Goal: Use online tool/utility: Utilize a website feature to perform a specific function

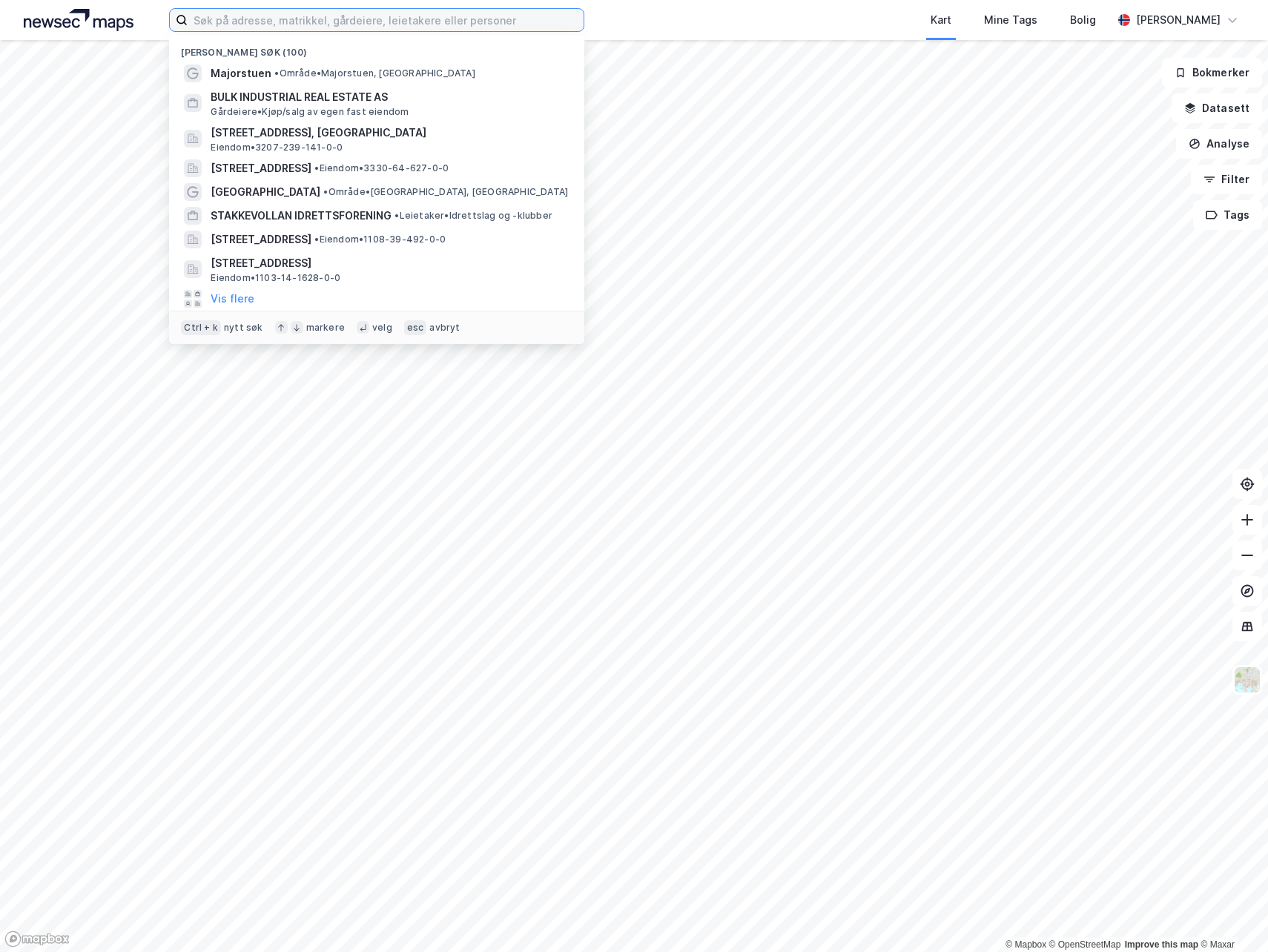
click at [432, 20] on input at bounding box center [386, 20] width 396 height 22
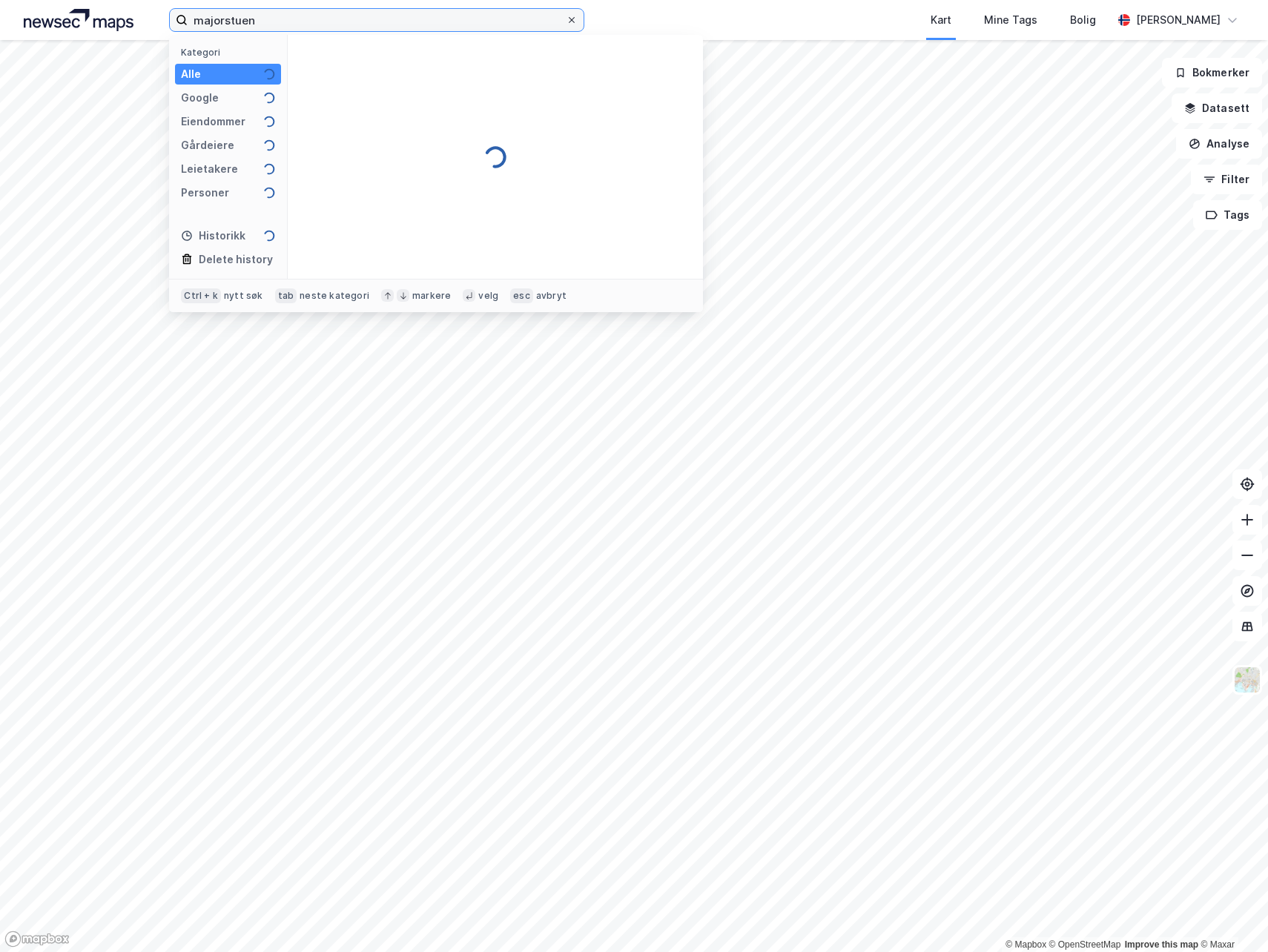
type input "majorstuen"
click at [576, 20] on icon at bounding box center [571, 20] width 9 height 9
click at [565, 20] on input "majorstuen" at bounding box center [377, 20] width 378 height 22
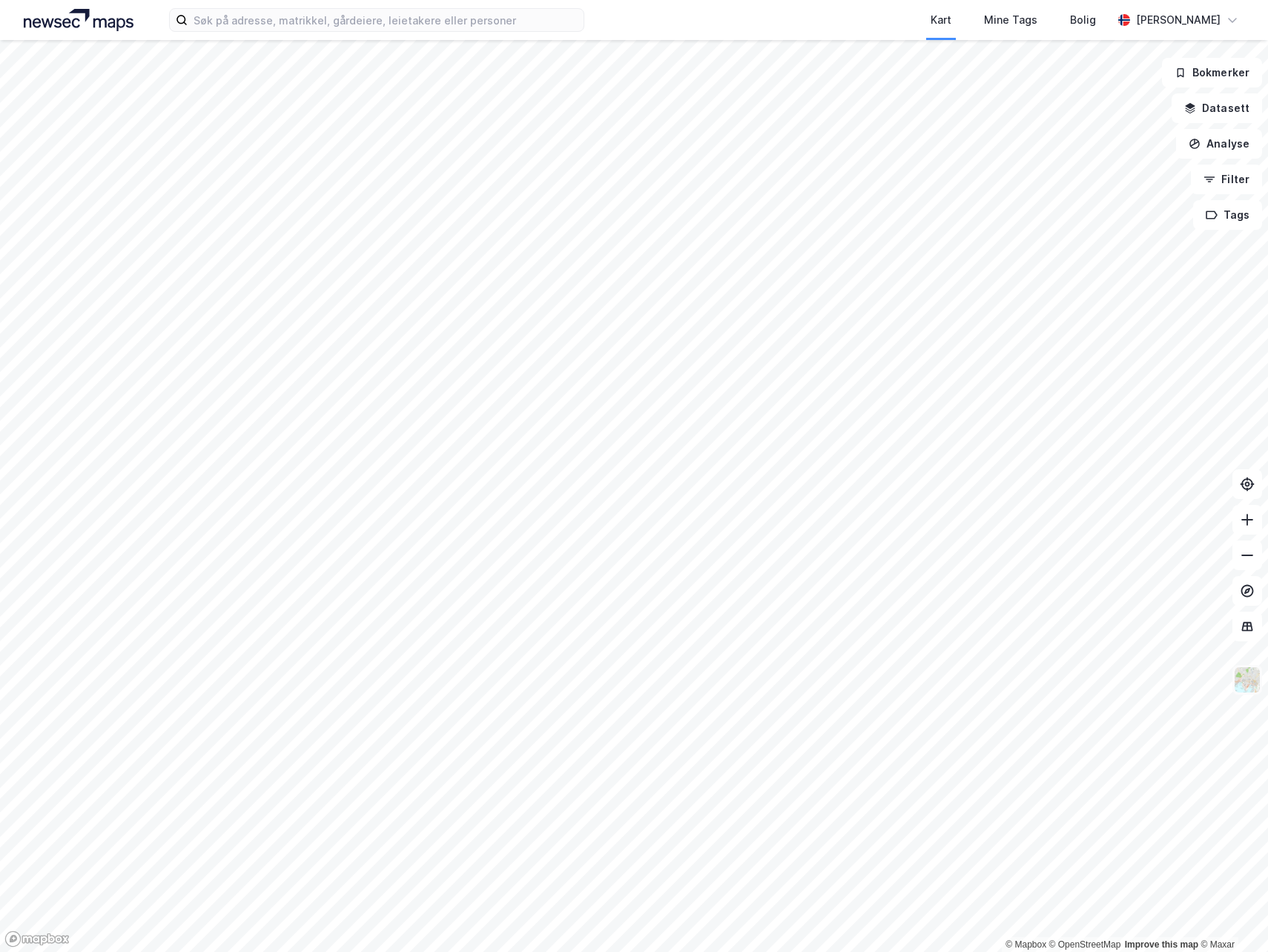
click at [1249, 684] on img at bounding box center [1247, 680] width 28 height 28
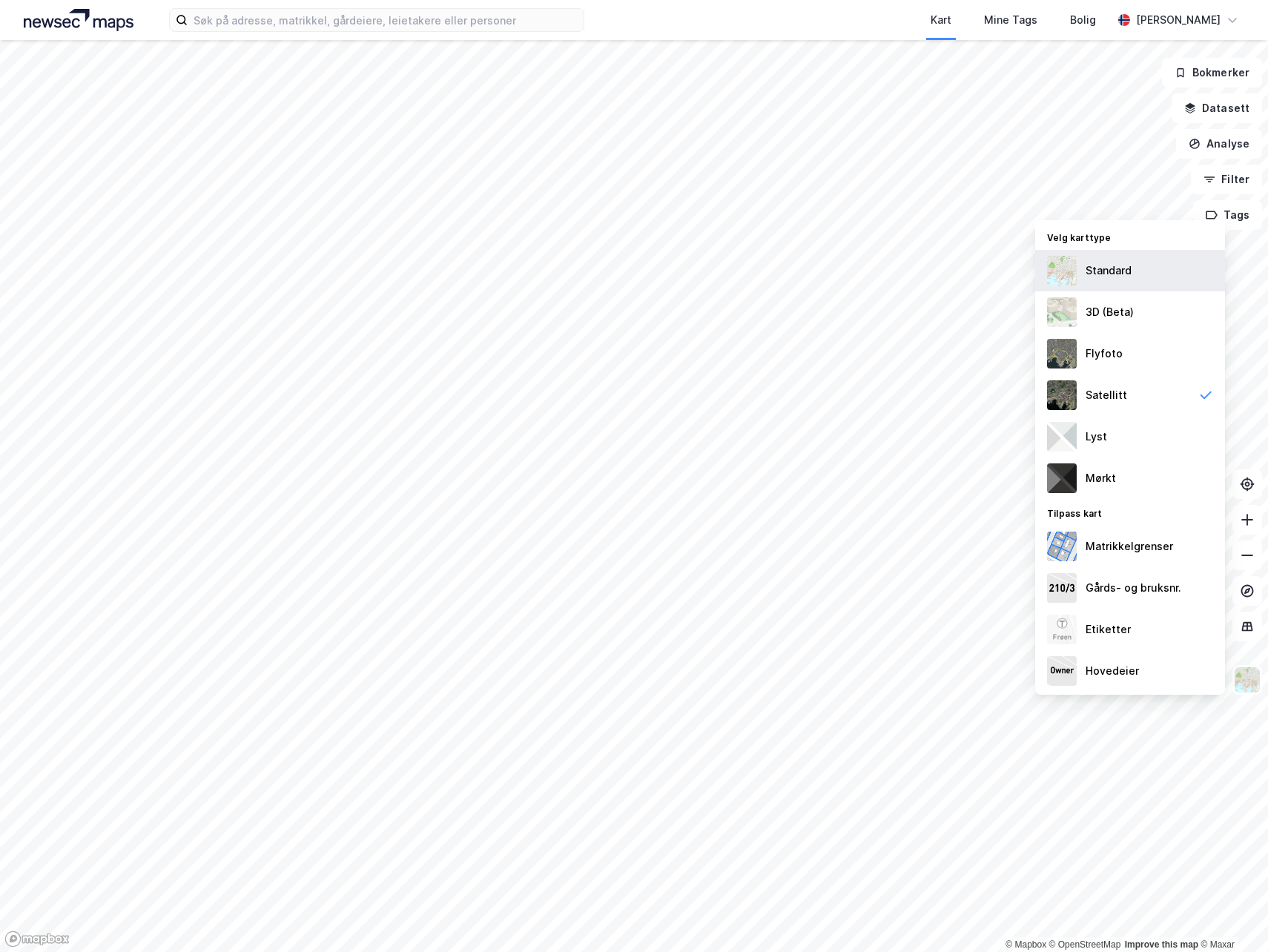
click at [1117, 284] on div "Standard" at bounding box center [1130, 271] width 190 height 42
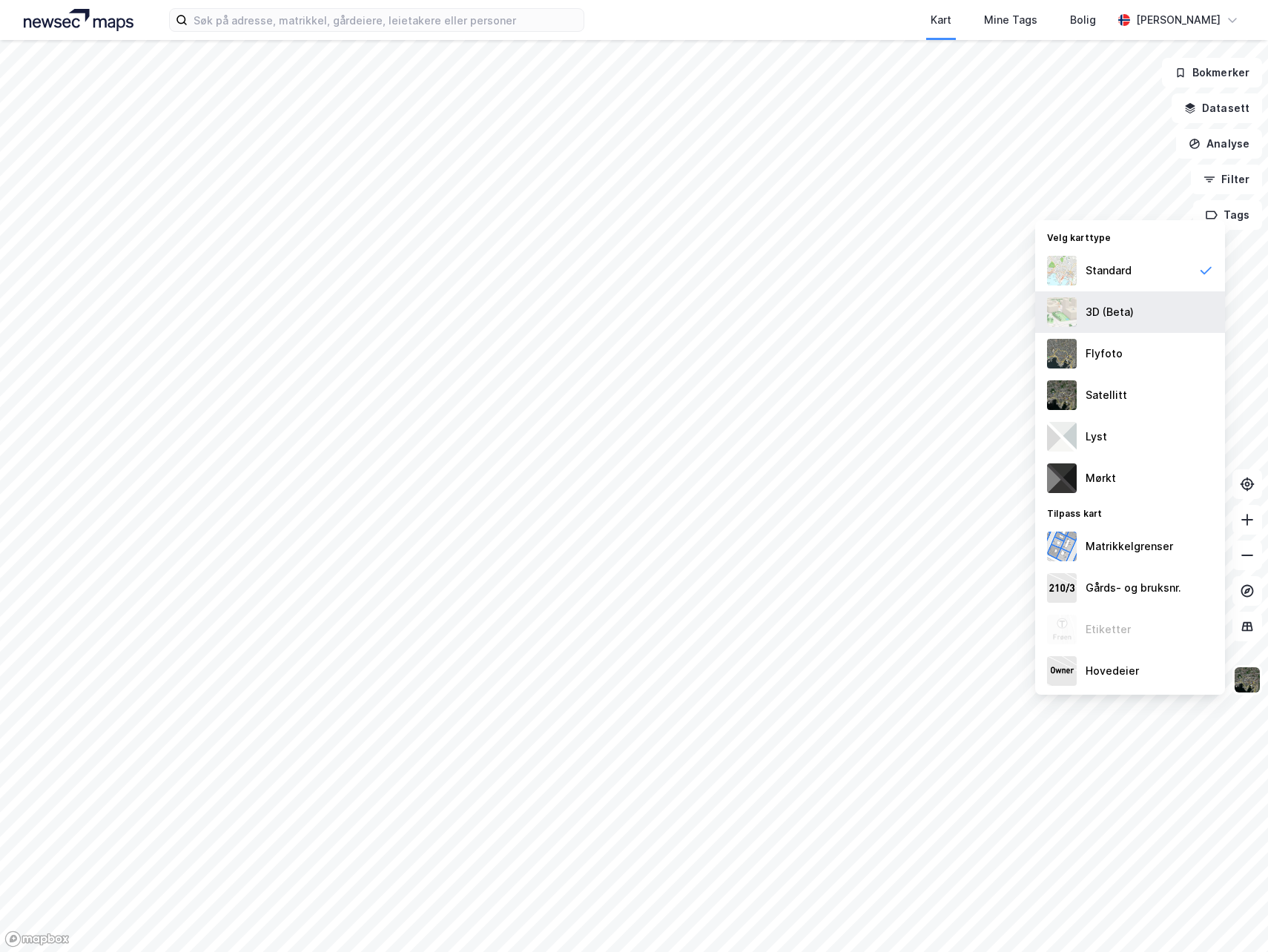
click at [1140, 308] on div "3D (Beta)" at bounding box center [1130, 312] width 190 height 42
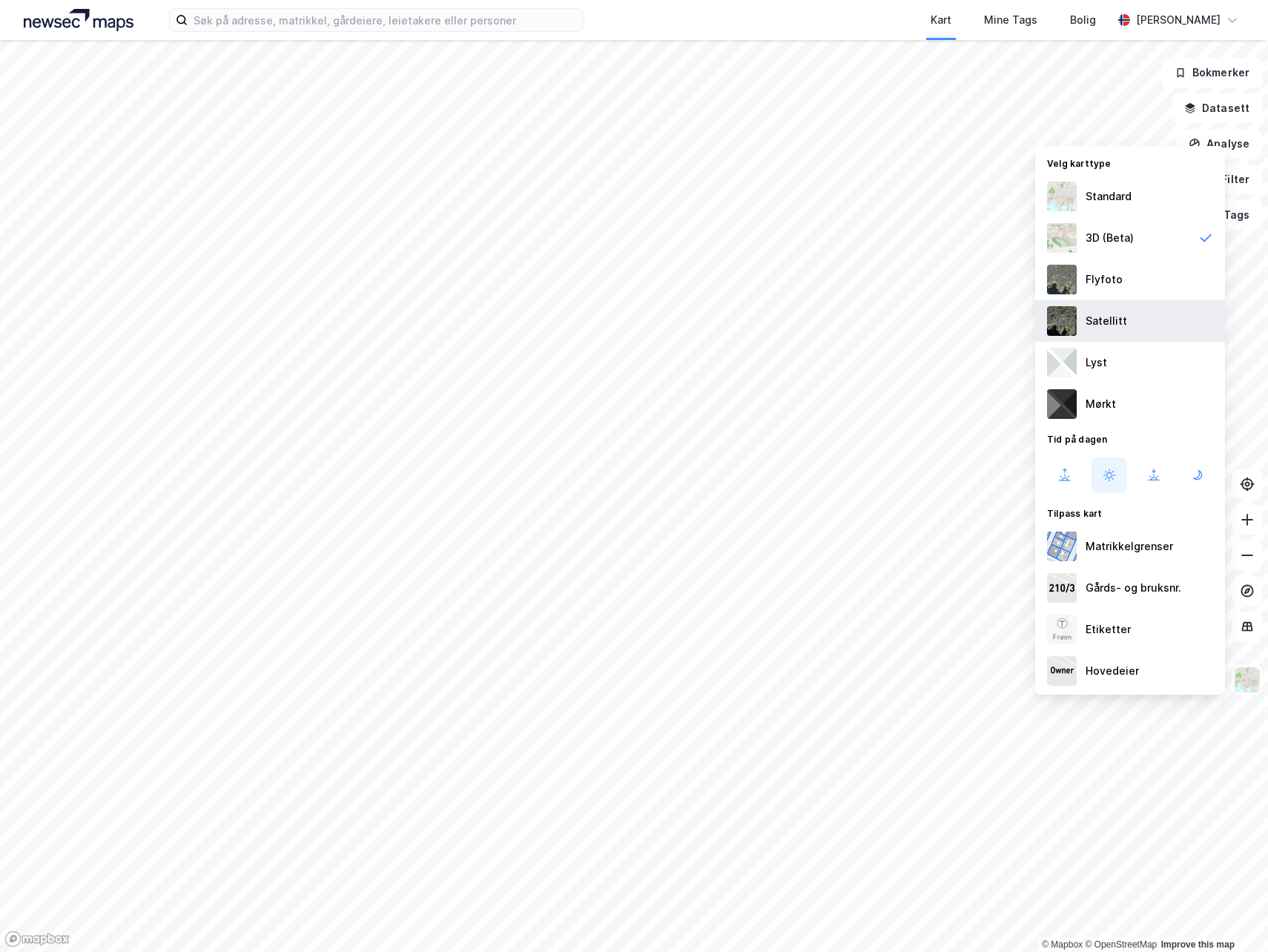
click at [1141, 325] on div "Satellitt" at bounding box center [1130, 321] width 190 height 42
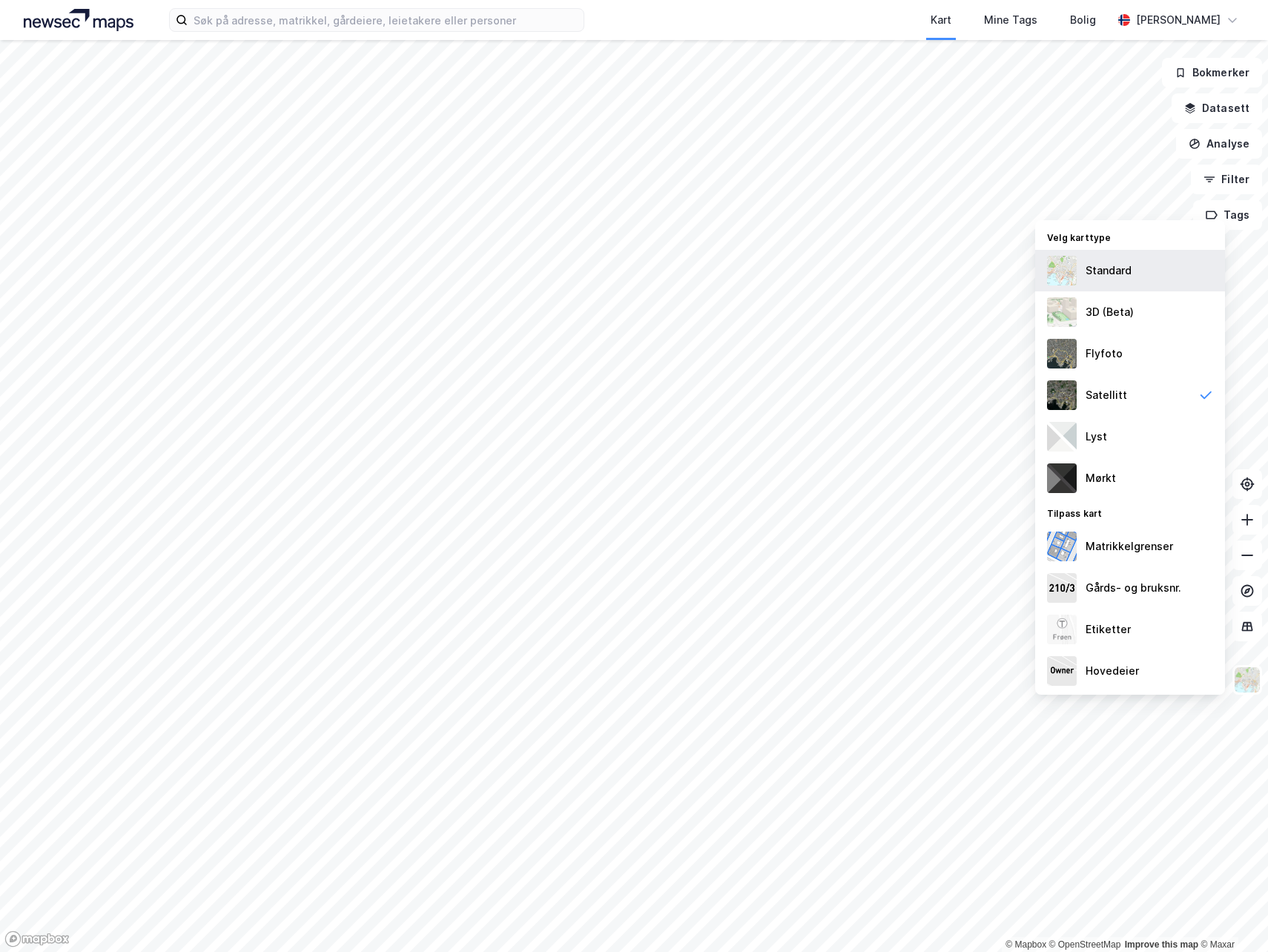
click at [1121, 278] on div "Standard" at bounding box center [1108, 270] width 46 height 18
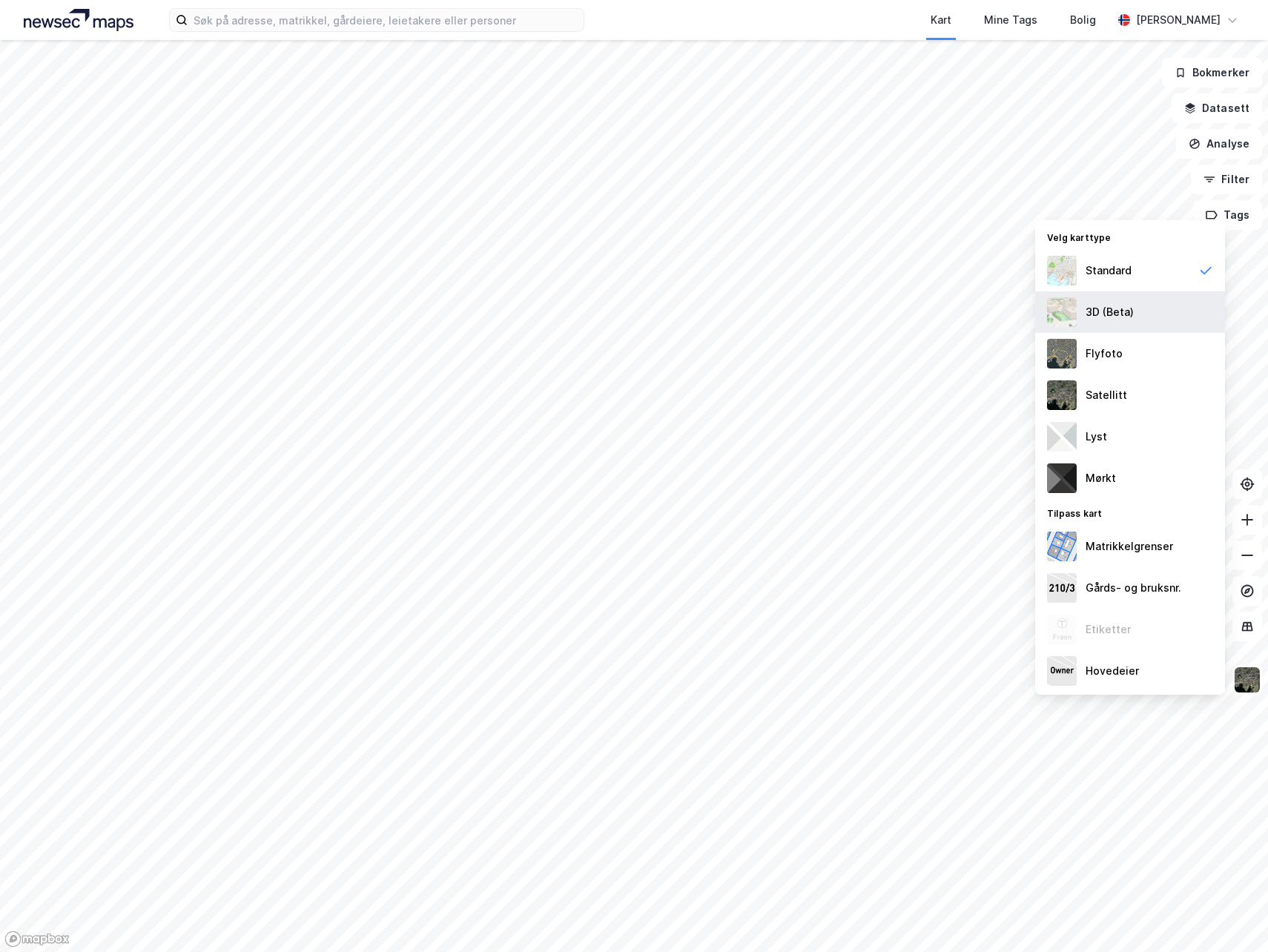
click at [1102, 312] on div "3D (Beta)" at bounding box center [1109, 312] width 48 height 18
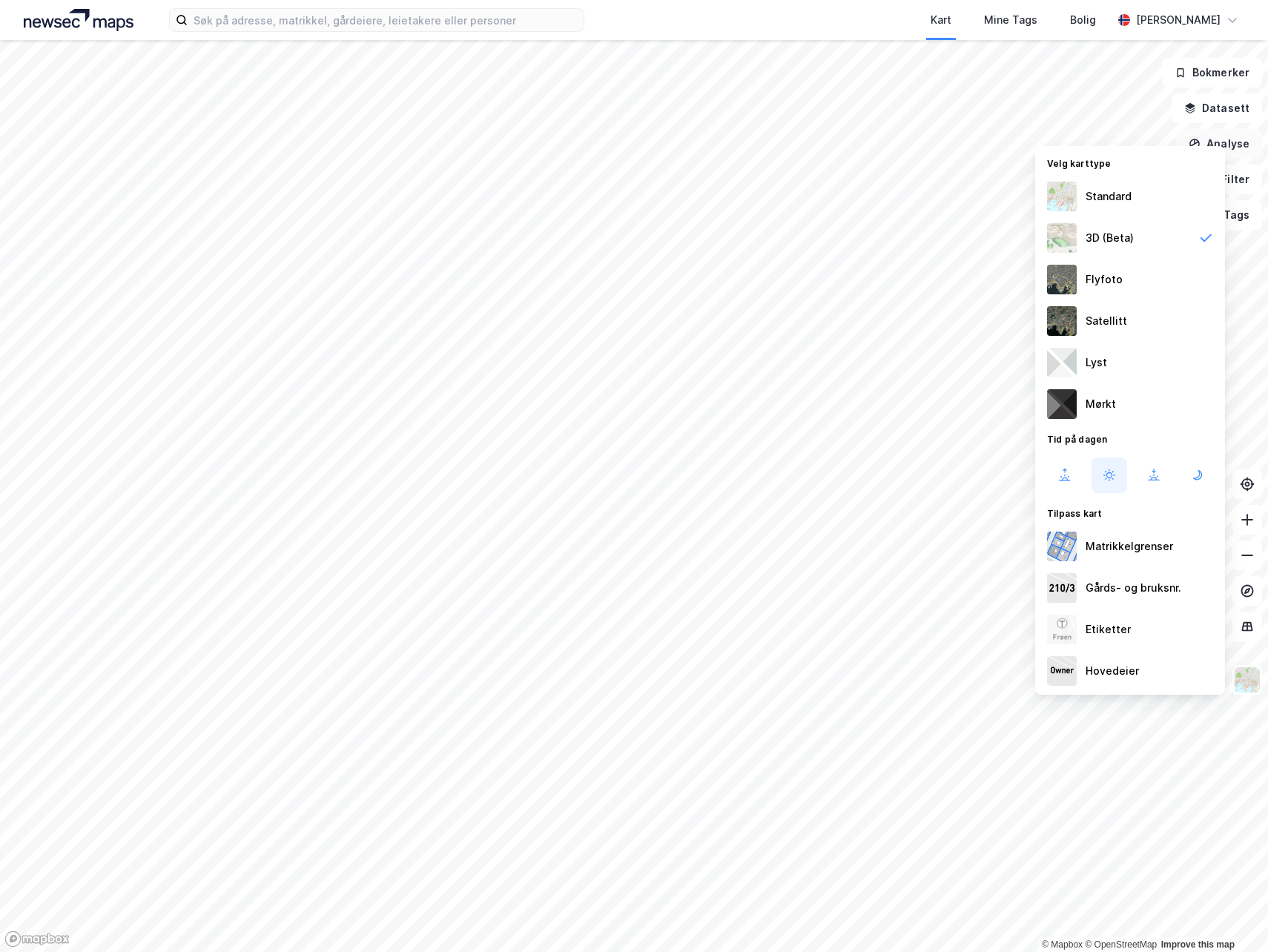
click at [1243, 153] on button "Analyse" at bounding box center [1218, 143] width 86 height 30
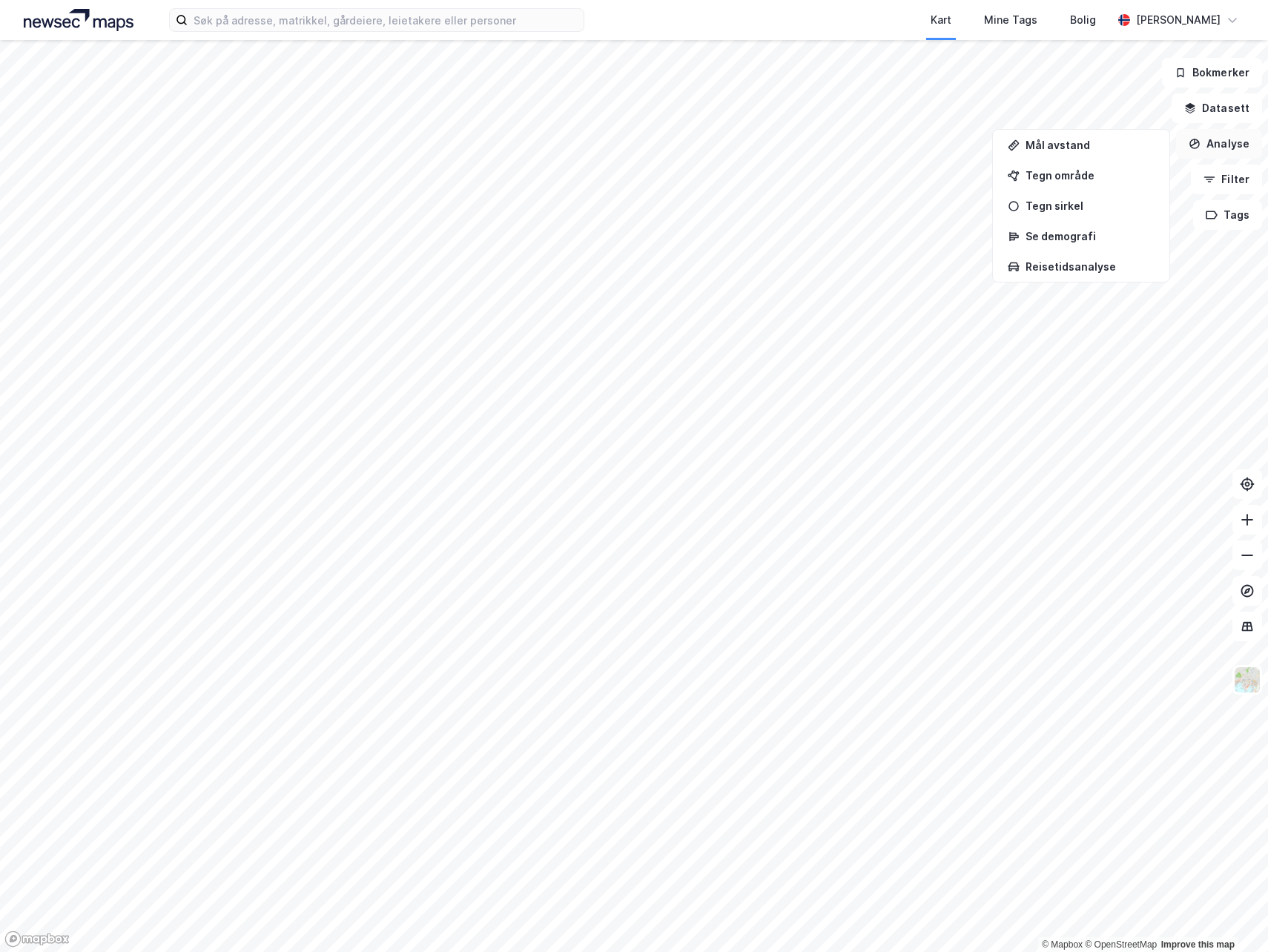
click at [1239, 147] on button "Analyse" at bounding box center [1218, 143] width 86 height 30
click at [1224, 143] on button "Analyse" at bounding box center [1218, 143] width 86 height 30
click at [1070, 182] on div "Tegn område" at bounding box center [1081, 175] width 171 height 25
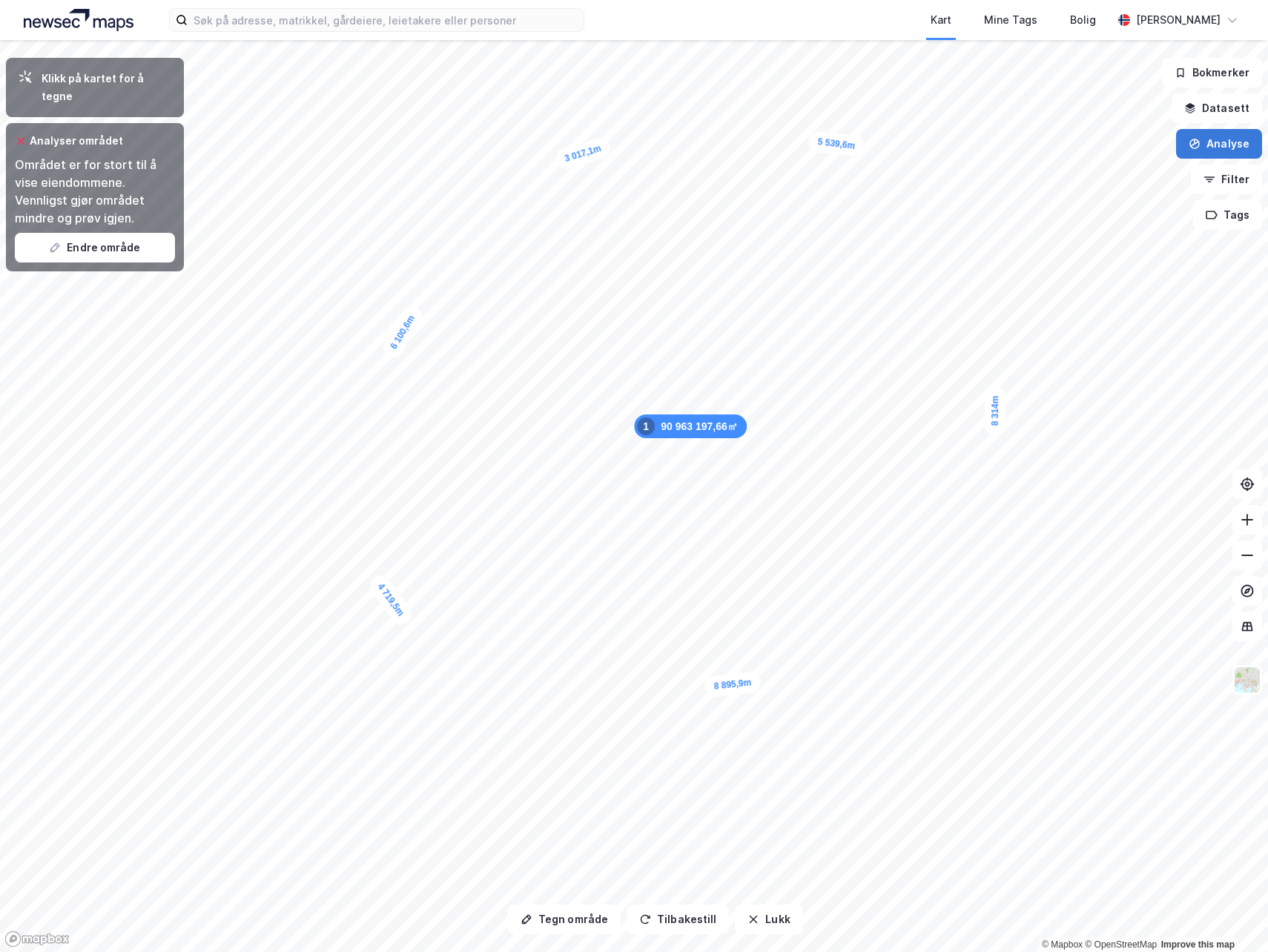
click at [1243, 143] on button "Analyse" at bounding box center [1218, 143] width 86 height 30
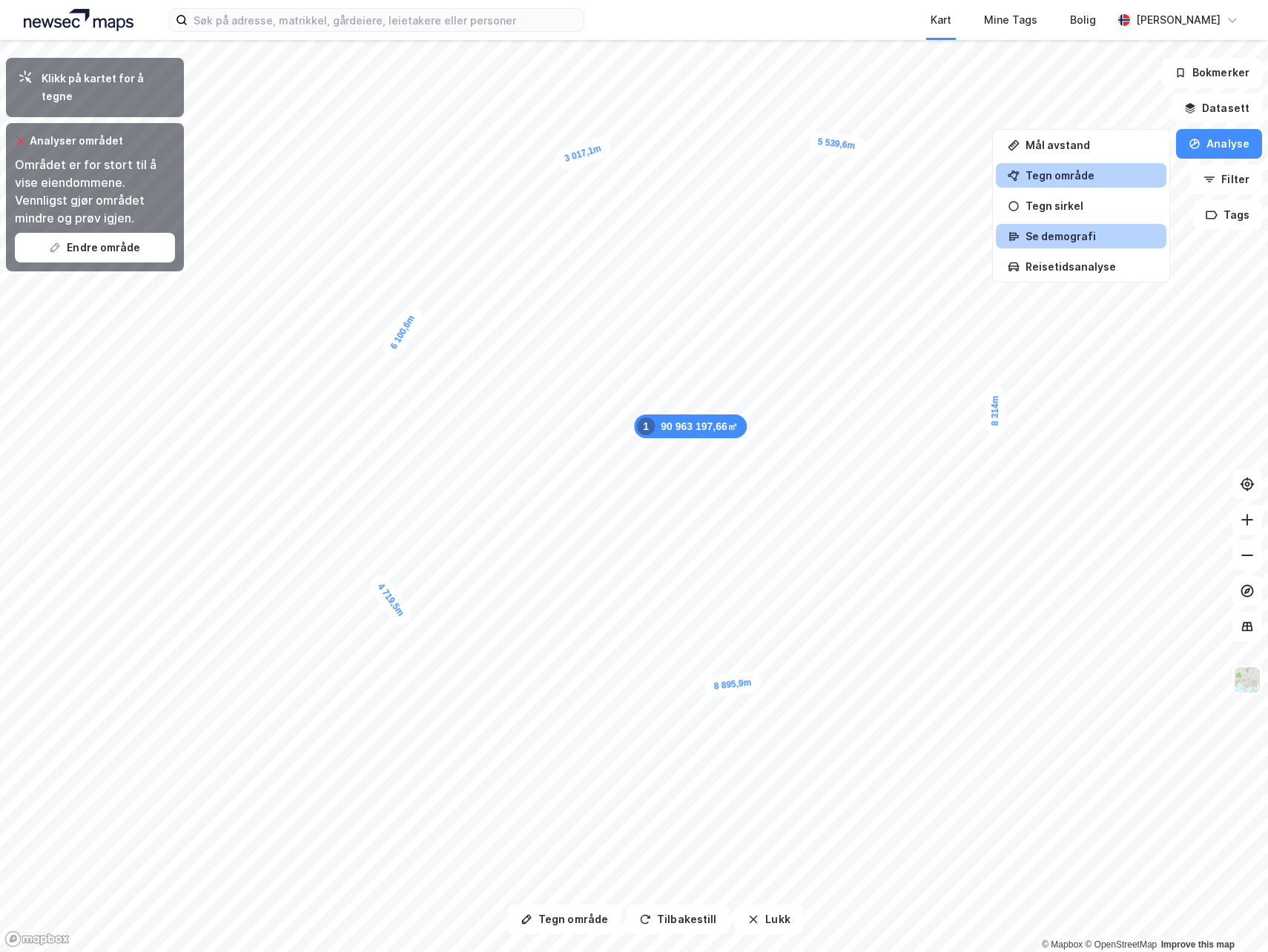
click at [1076, 237] on div "Se demografi" at bounding box center [1090, 236] width 129 height 13
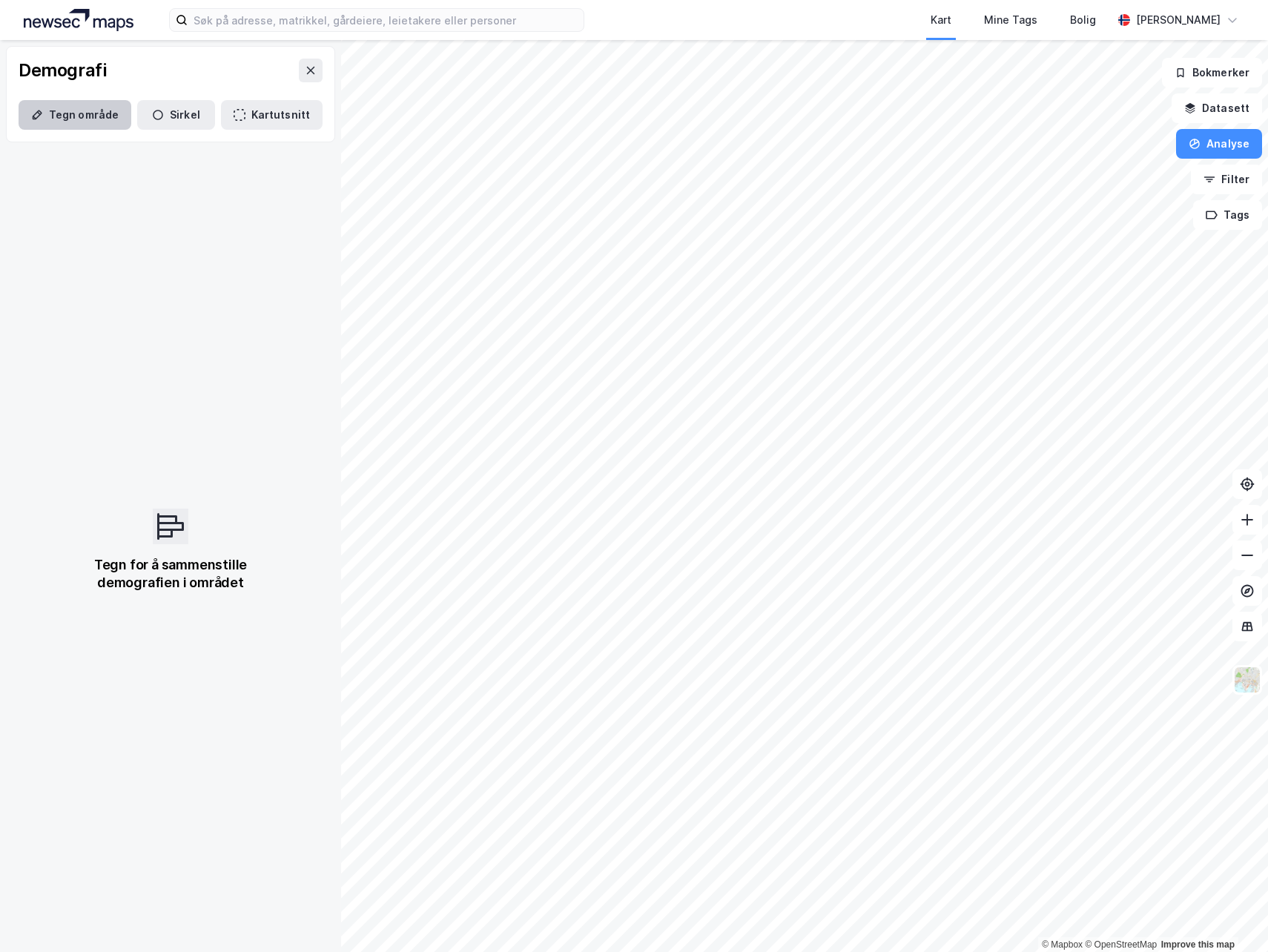
click at [64, 111] on button "Tegn område" at bounding box center [75, 114] width 113 height 30
click at [52, 118] on button "Tegn område" at bounding box center [75, 114] width 113 height 30
click at [76, 117] on button "Tegn område" at bounding box center [75, 114] width 113 height 30
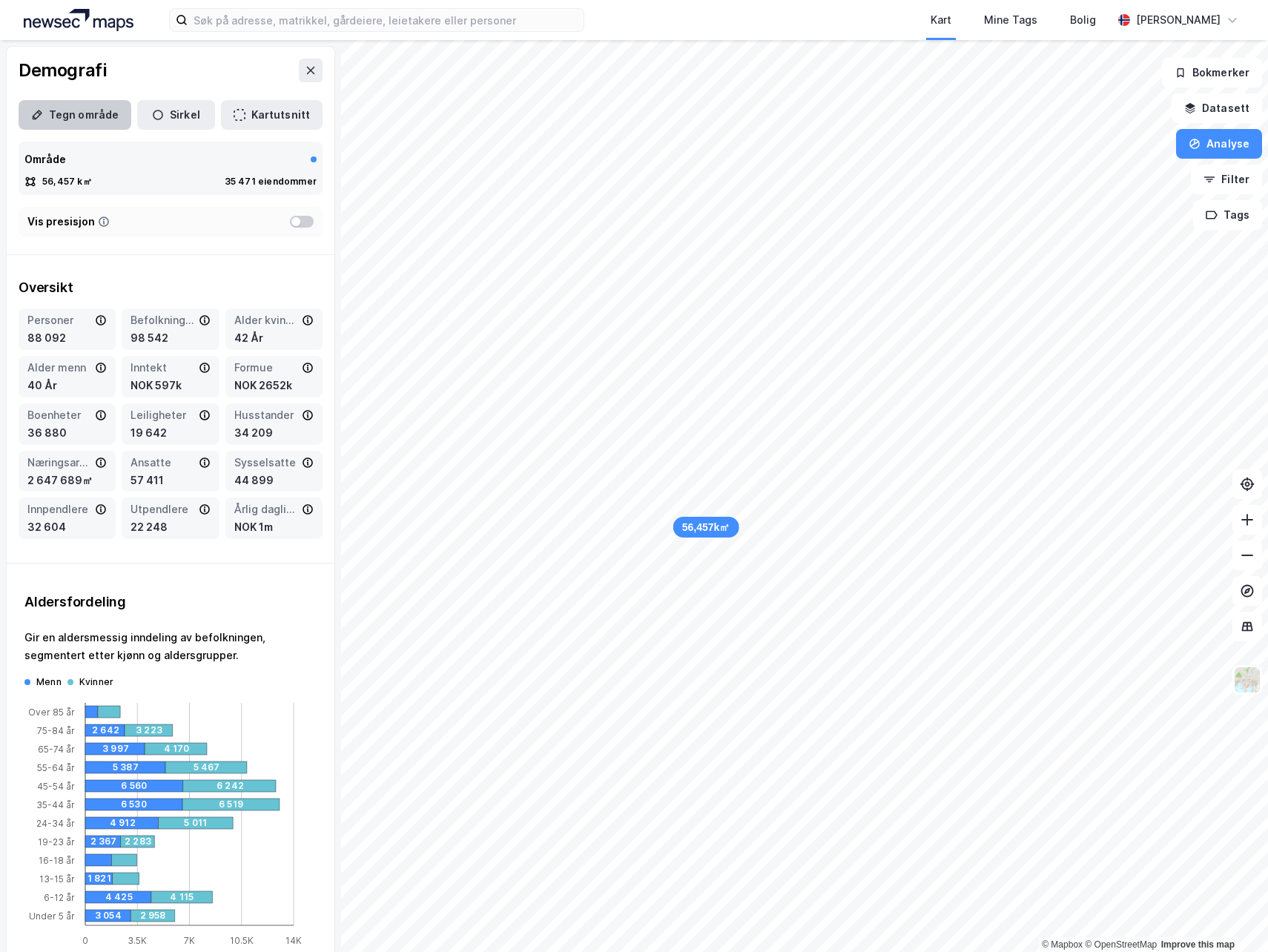
click at [106, 110] on button "Tegn område" at bounding box center [75, 114] width 113 height 30
click at [73, 120] on button "Tegn område" at bounding box center [75, 114] width 113 height 30
click at [66, 119] on button "Tegn område" at bounding box center [75, 114] width 113 height 30
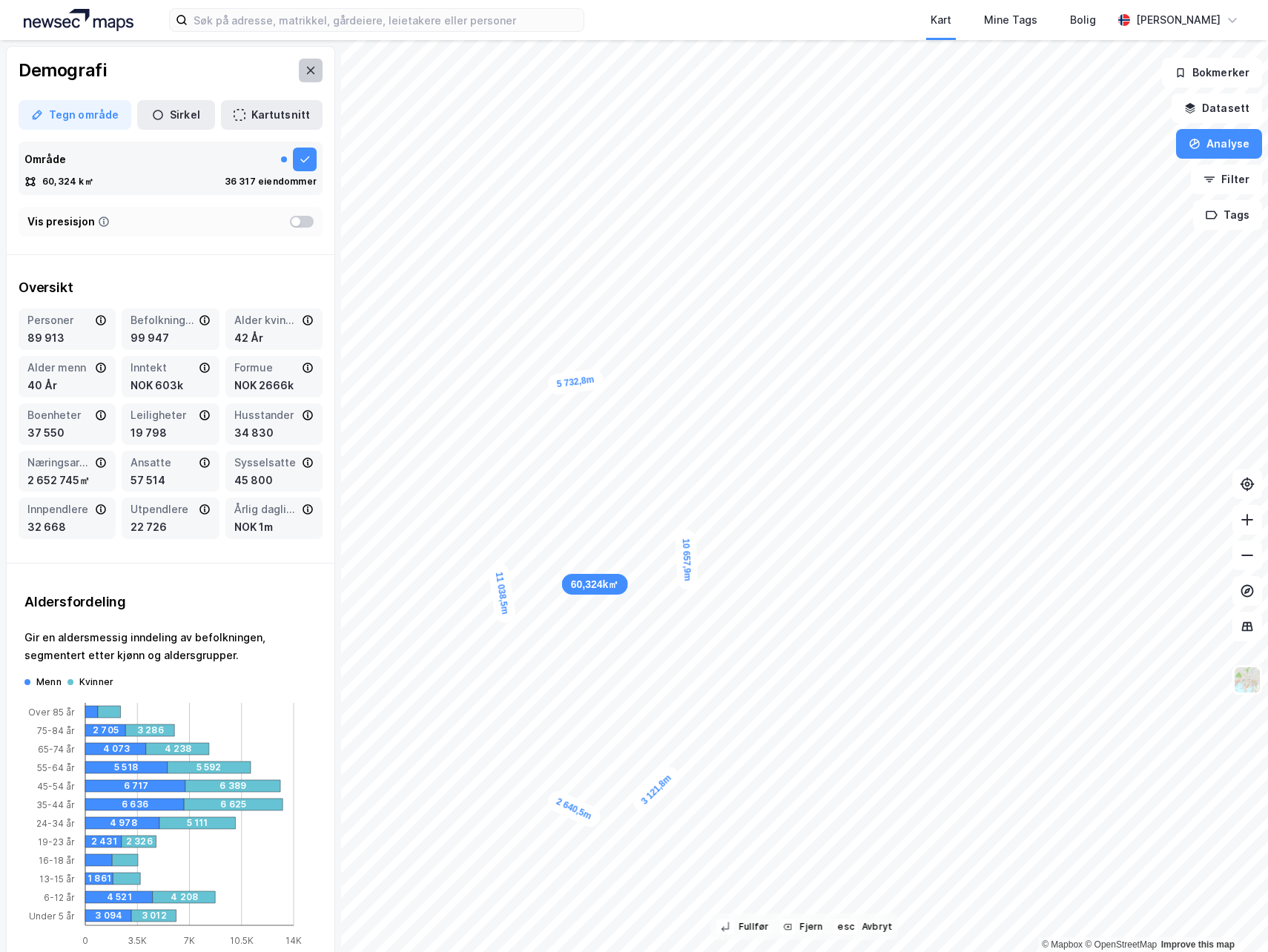
click at [305, 74] on icon at bounding box center [311, 71] width 12 height 12
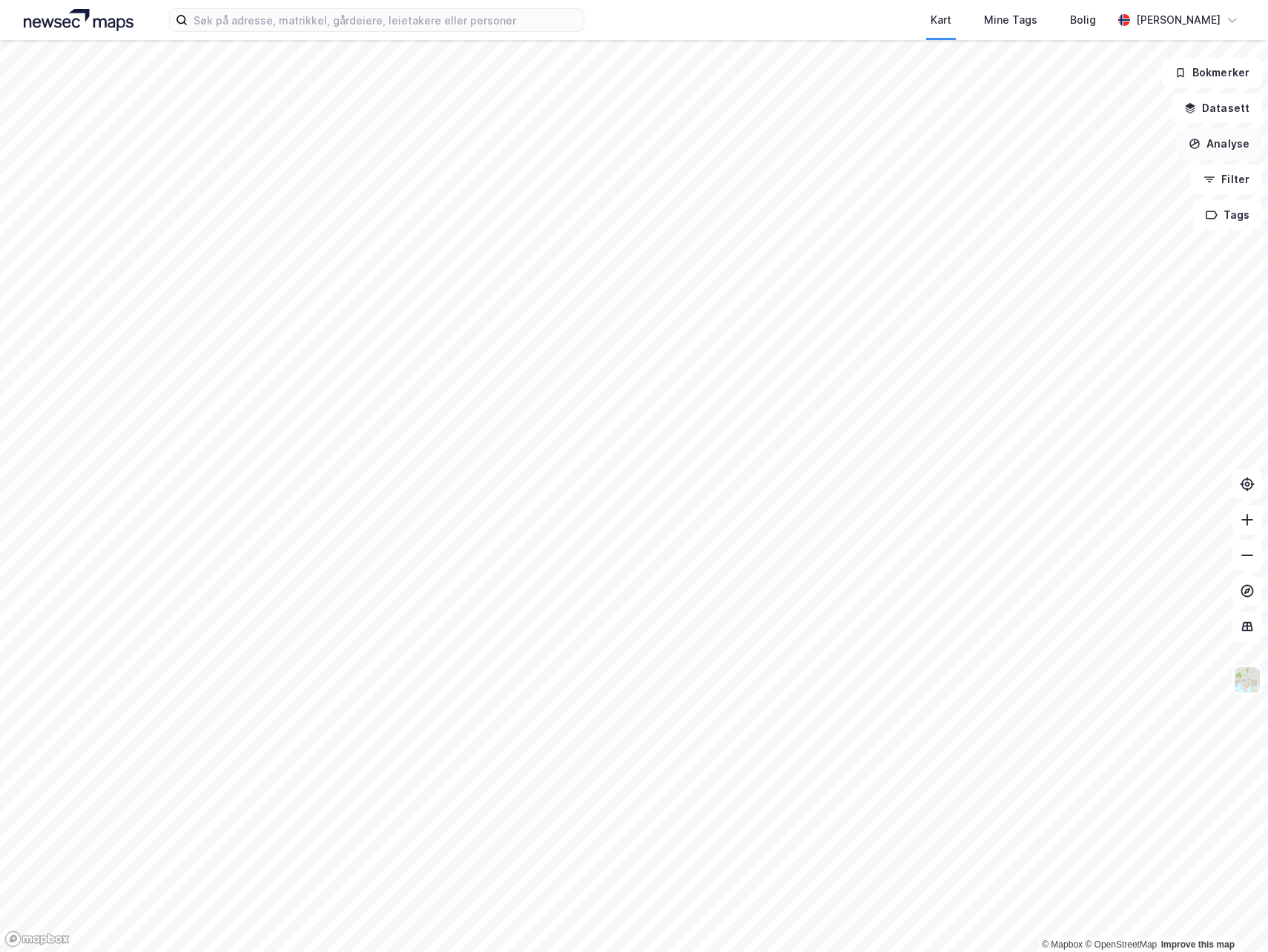
click at [1232, 147] on button "Analyse" at bounding box center [1218, 143] width 86 height 30
click at [1081, 237] on div "Se demografi" at bounding box center [1090, 236] width 129 height 13
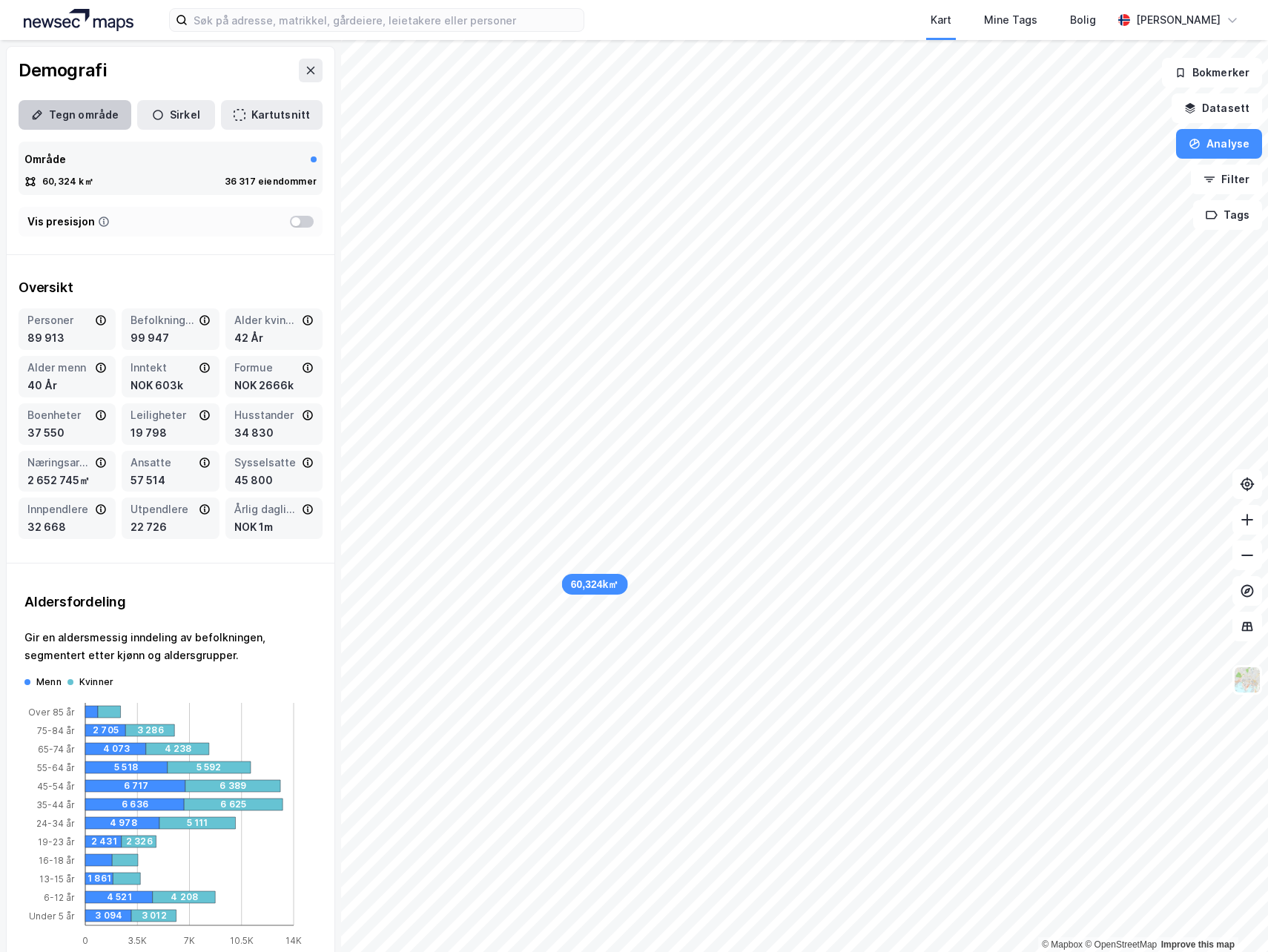
click at [58, 115] on button "Tegn område" at bounding box center [75, 114] width 113 height 30
click at [299, 158] on icon at bounding box center [305, 160] width 12 height 12
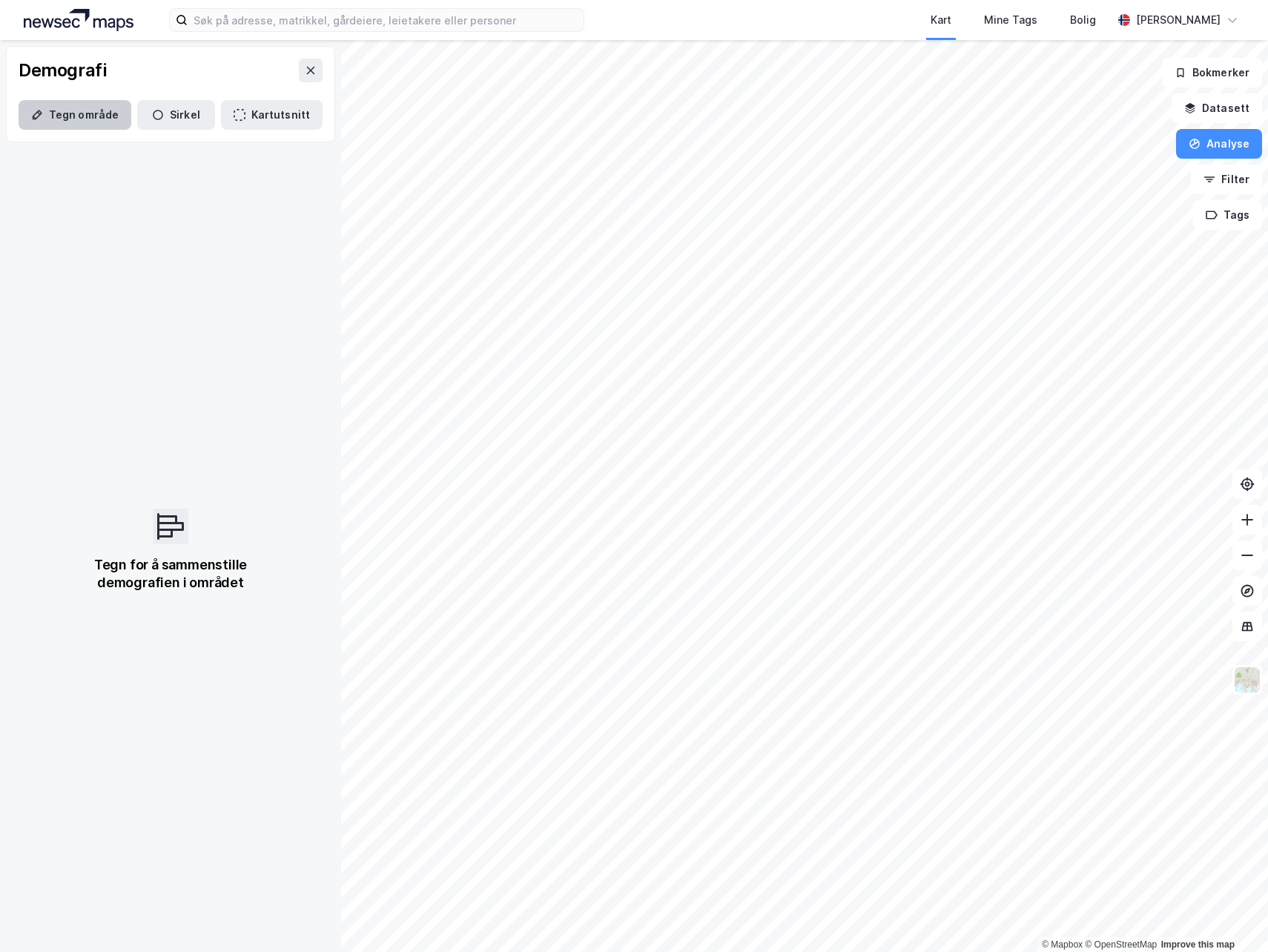
click at [89, 115] on button "Tegn område" at bounding box center [75, 114] width 113 height 30
click at [306, 70] on button at bounding box center [311, 71] width 24 height 24
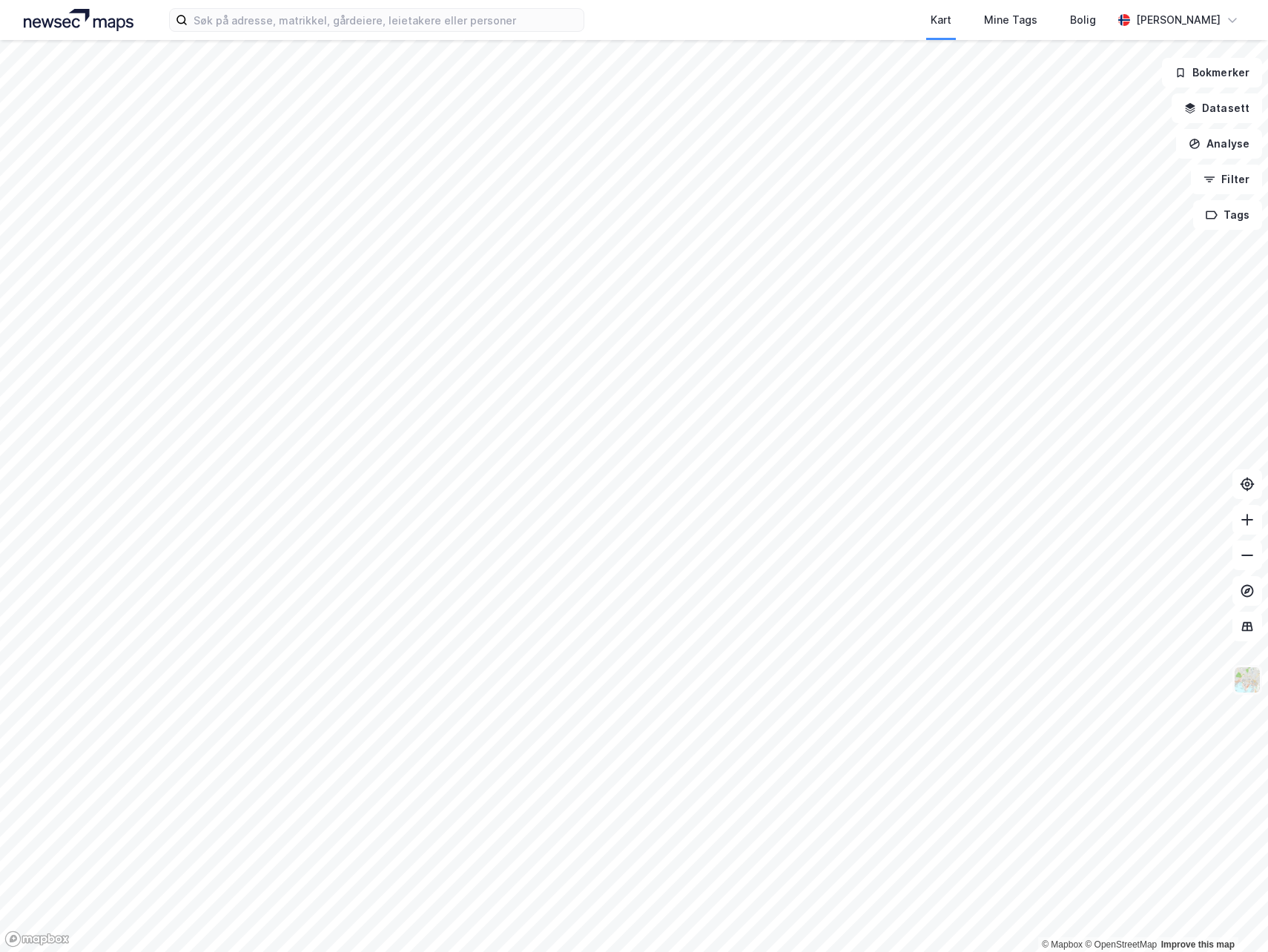
click at [1246, 683] on img at bounding box center [1247, 680] width 28 height 28
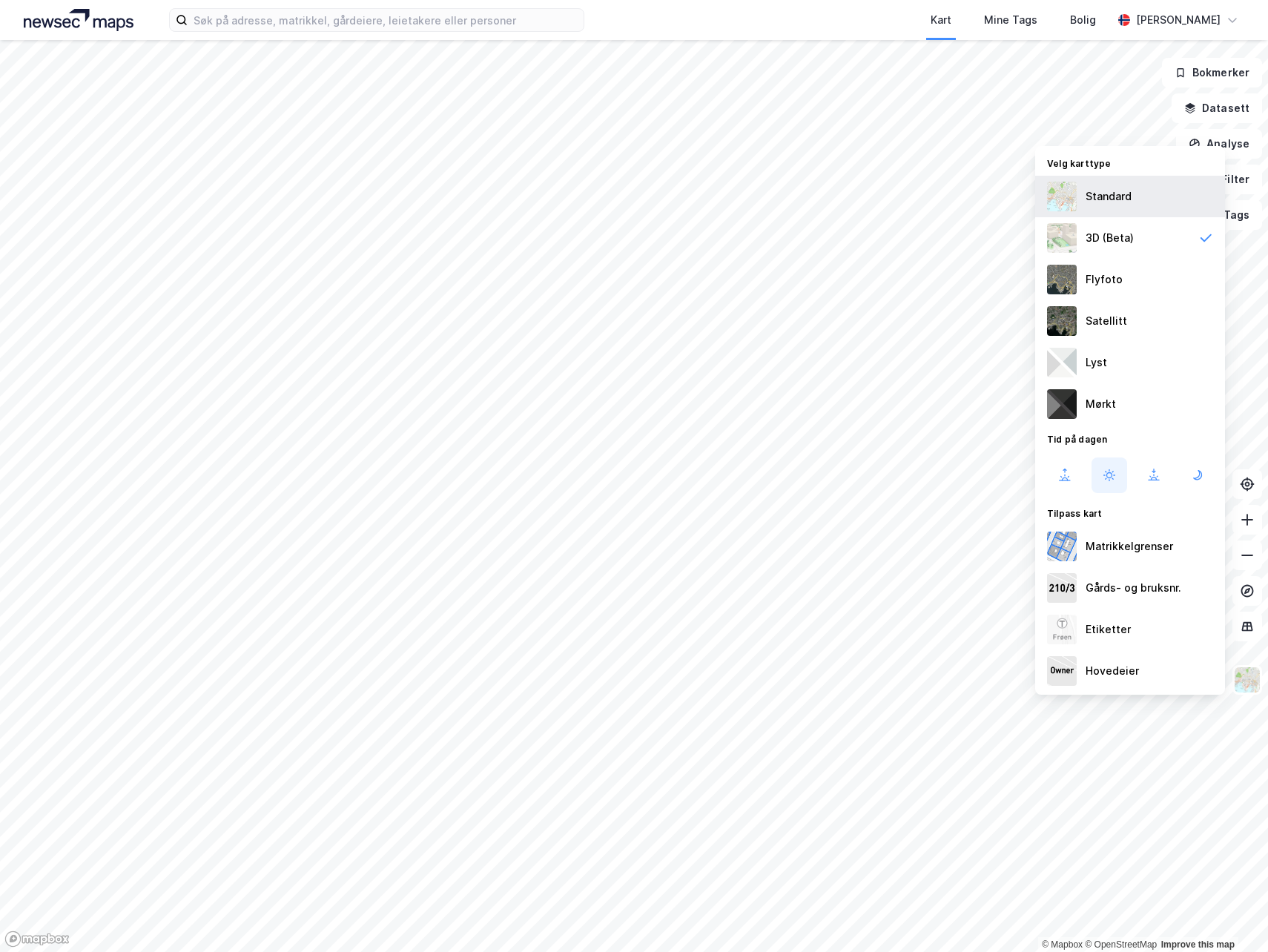
click at [1100, 198] on div "Standard" at bounding box center [1108, 196] width 46 height 18
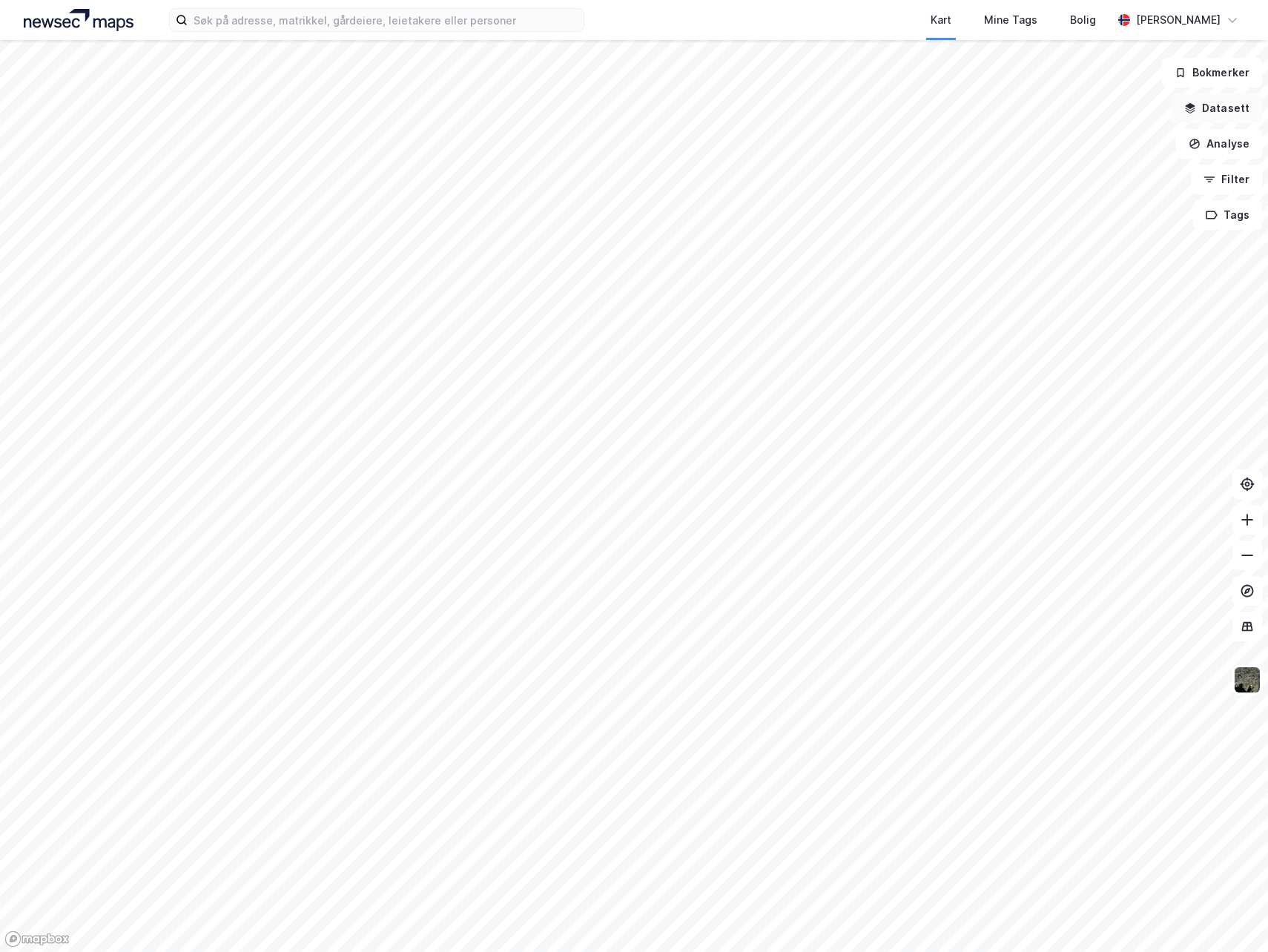
click at [1235, 117] on button "Datasett" at bounding box center [1217, 108] width 91 height 30
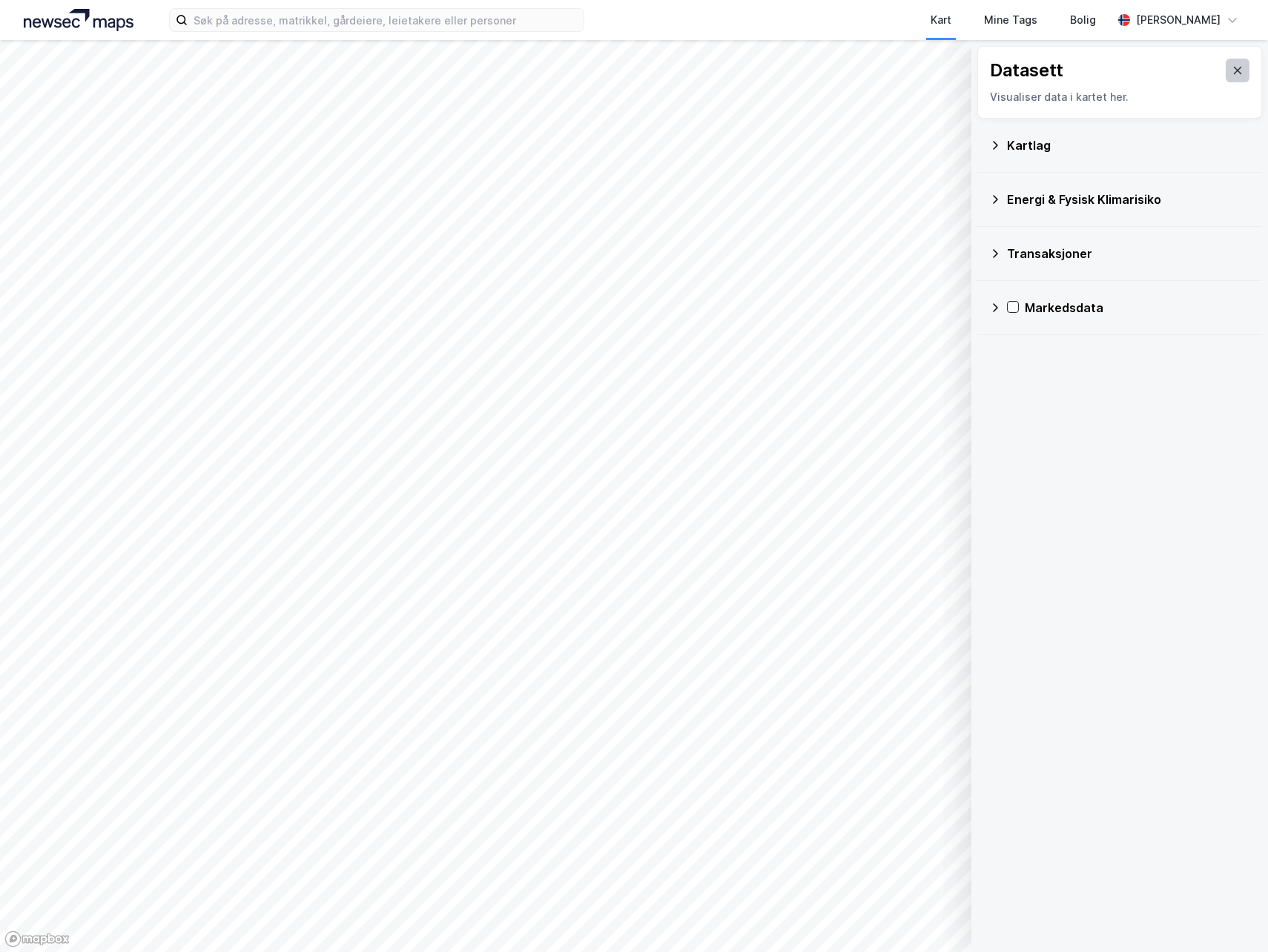
click at [1231, 70] on icon at bounding box center [1237, 71] width 12 height 12
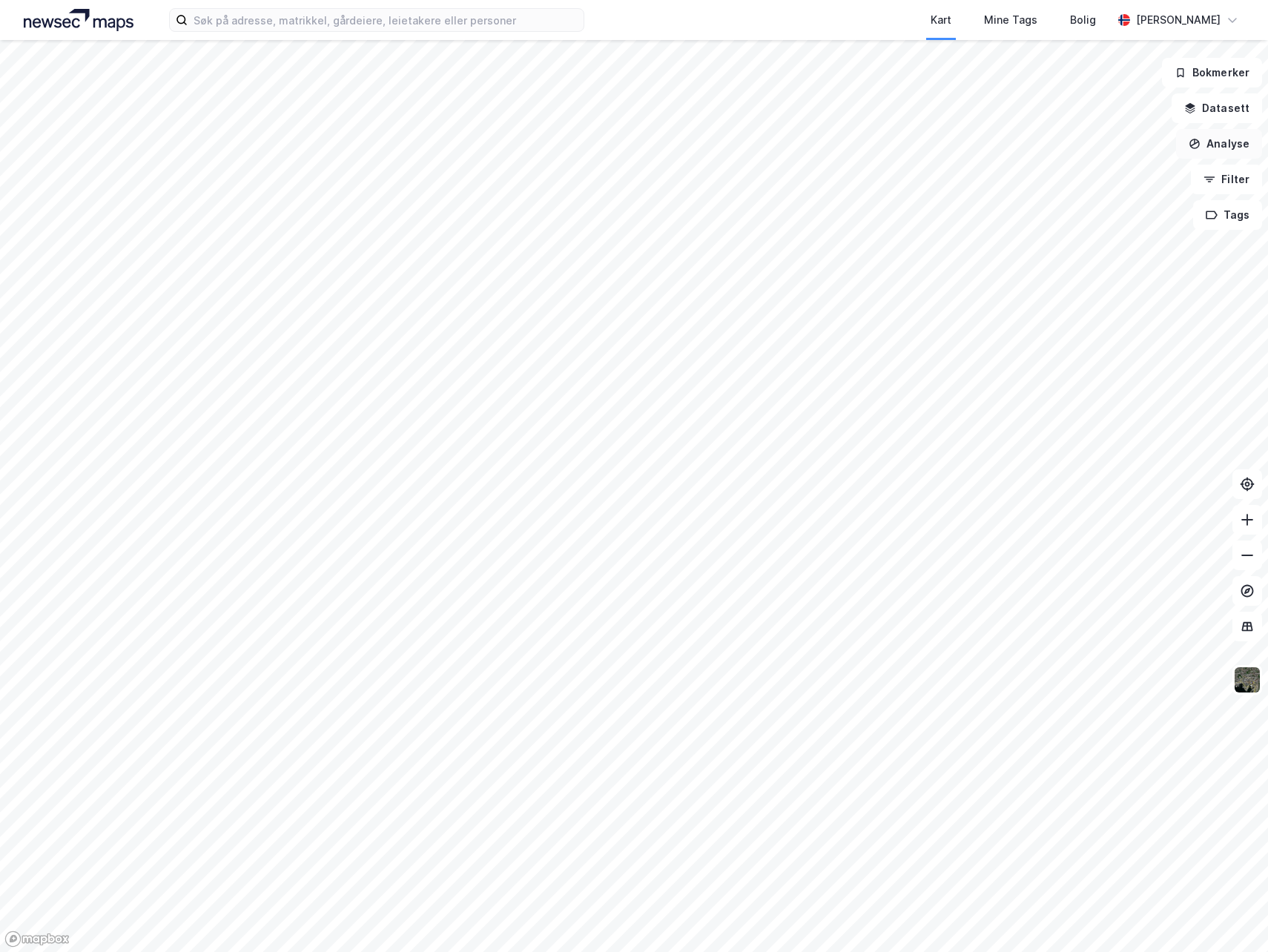
click at [1224, 137] on button "Analyse" at bounding box center [1218, 143] width 86 height 30
click at [1061, 174] on div "Tegn område" at bounding box center [1090, 175] width 129 height 13
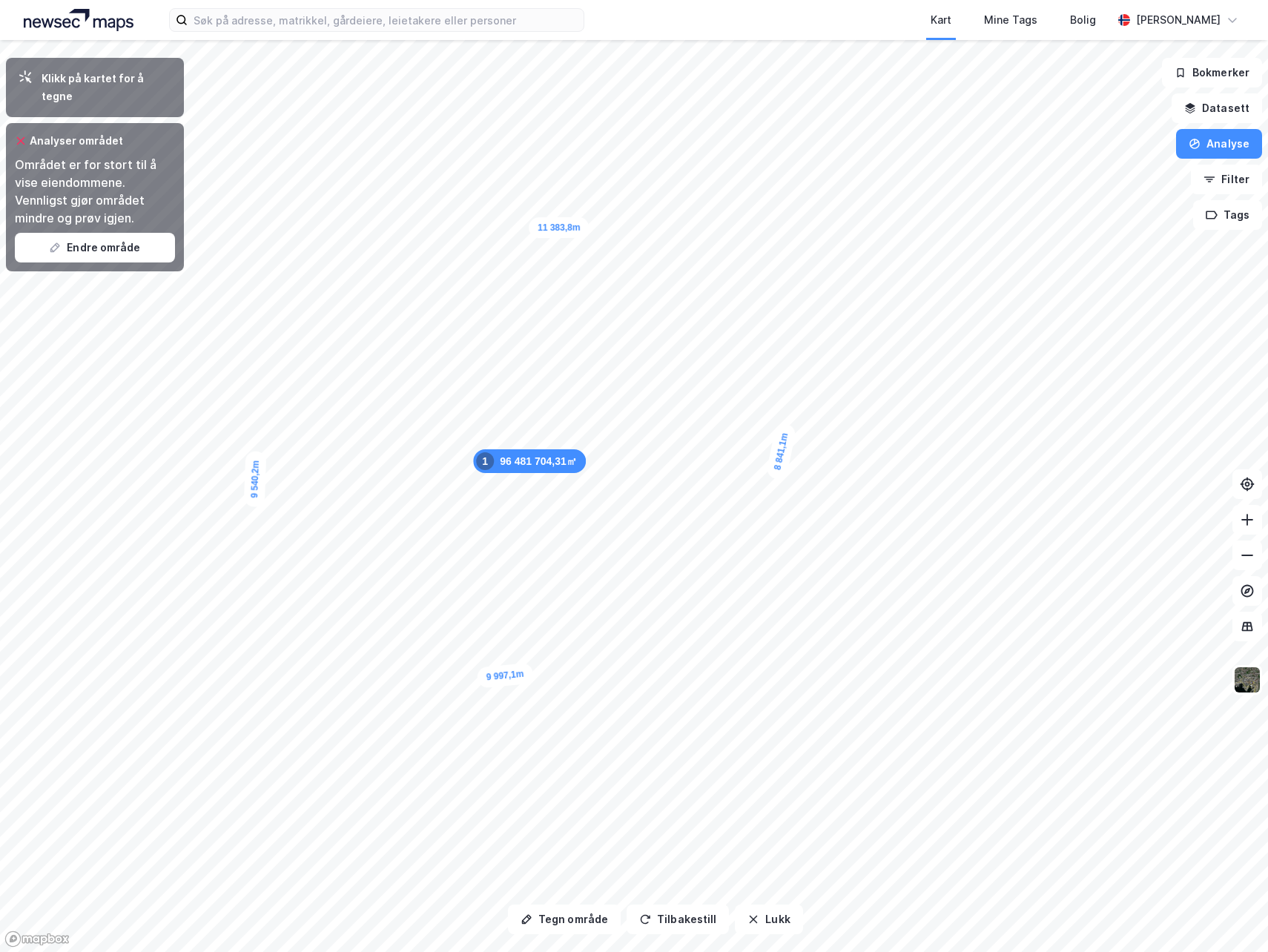
click at [20, 135] on icon at bounding box center [20, 141] width 12 height 12
click at [29, 132] on div "Analyser området" at bounding box center [95, 141] width 161 height 18
click at [22, 135] on icon at bounding box center [20, 141] width 12 height 12
click at [96, 235] on button "Endre område" at bounding box center [95, 248] width 161 height 30
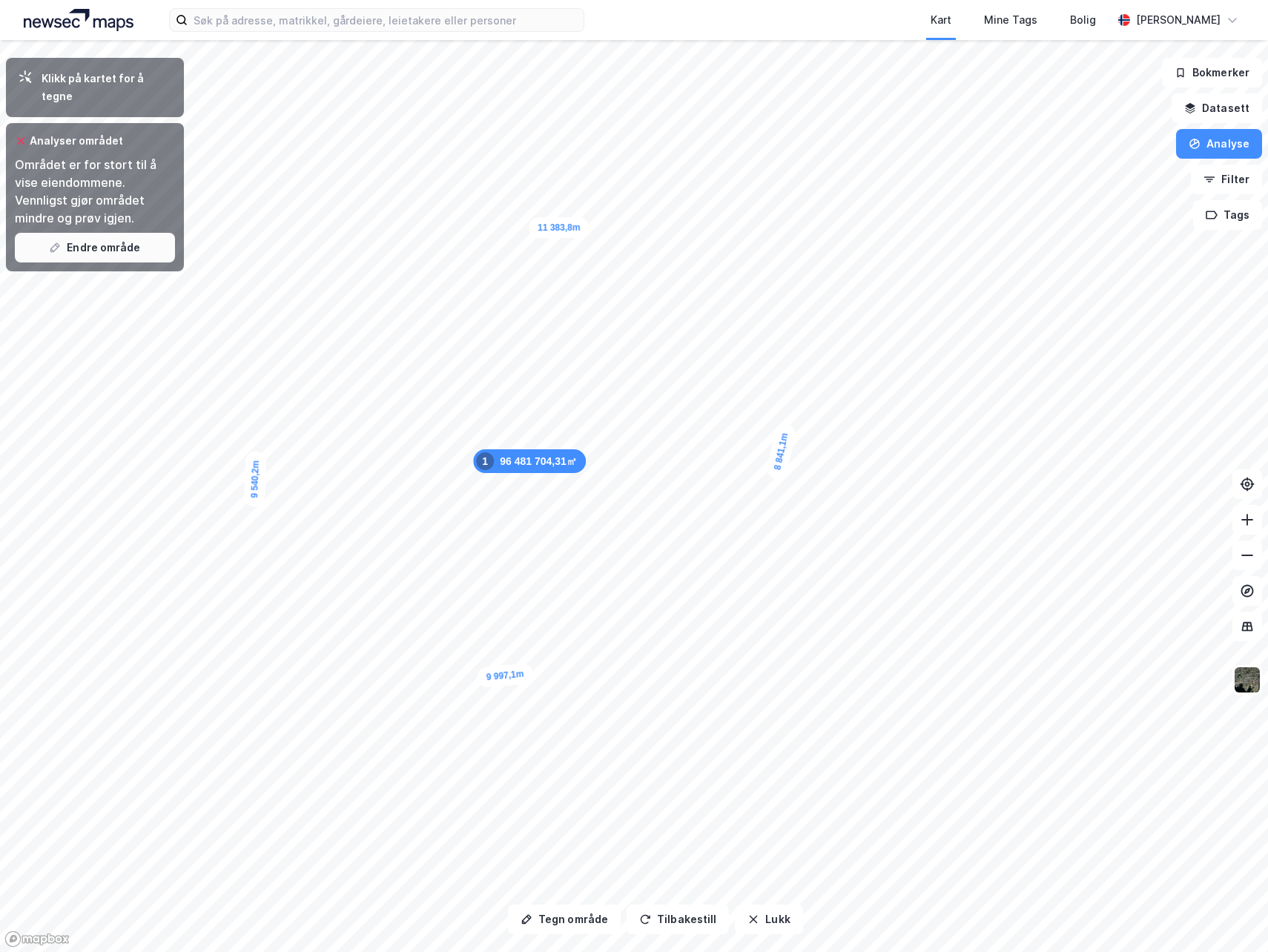
click at [102, 233] on button "Endre område" at bounding box center [95, 248] width 161 height 30
click at [19, 135] on icon at bounding box center [20, 141] width 12 height 12
click at [20, 135] on icon at bounding box center [20, 141] width 12 height 12
click at [20, 137] on icon at bounding box center [20, 141] width 8 height 8
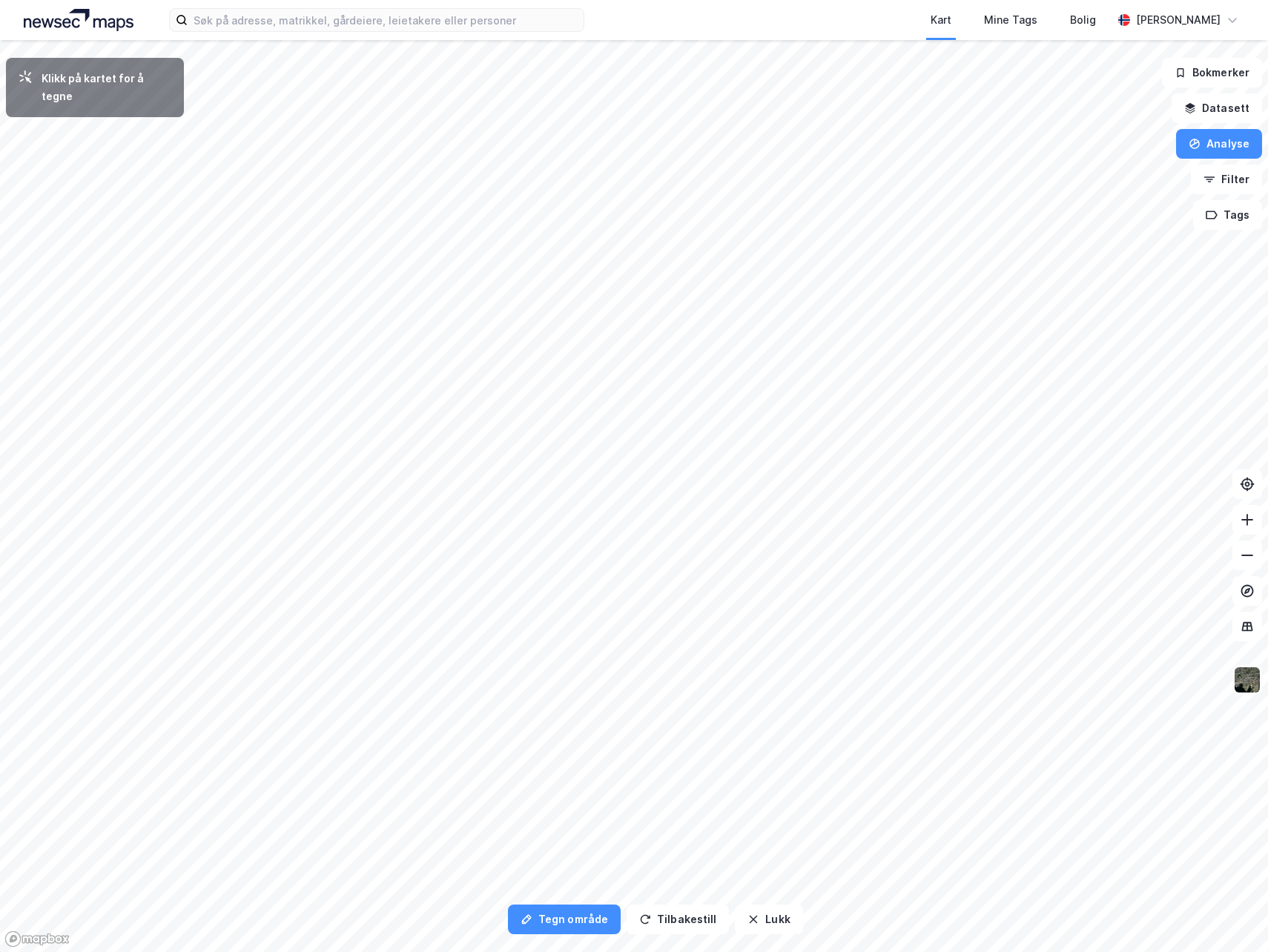
click at [1248, 679] on img at bounding box center [1247, 680] width 28 height 28
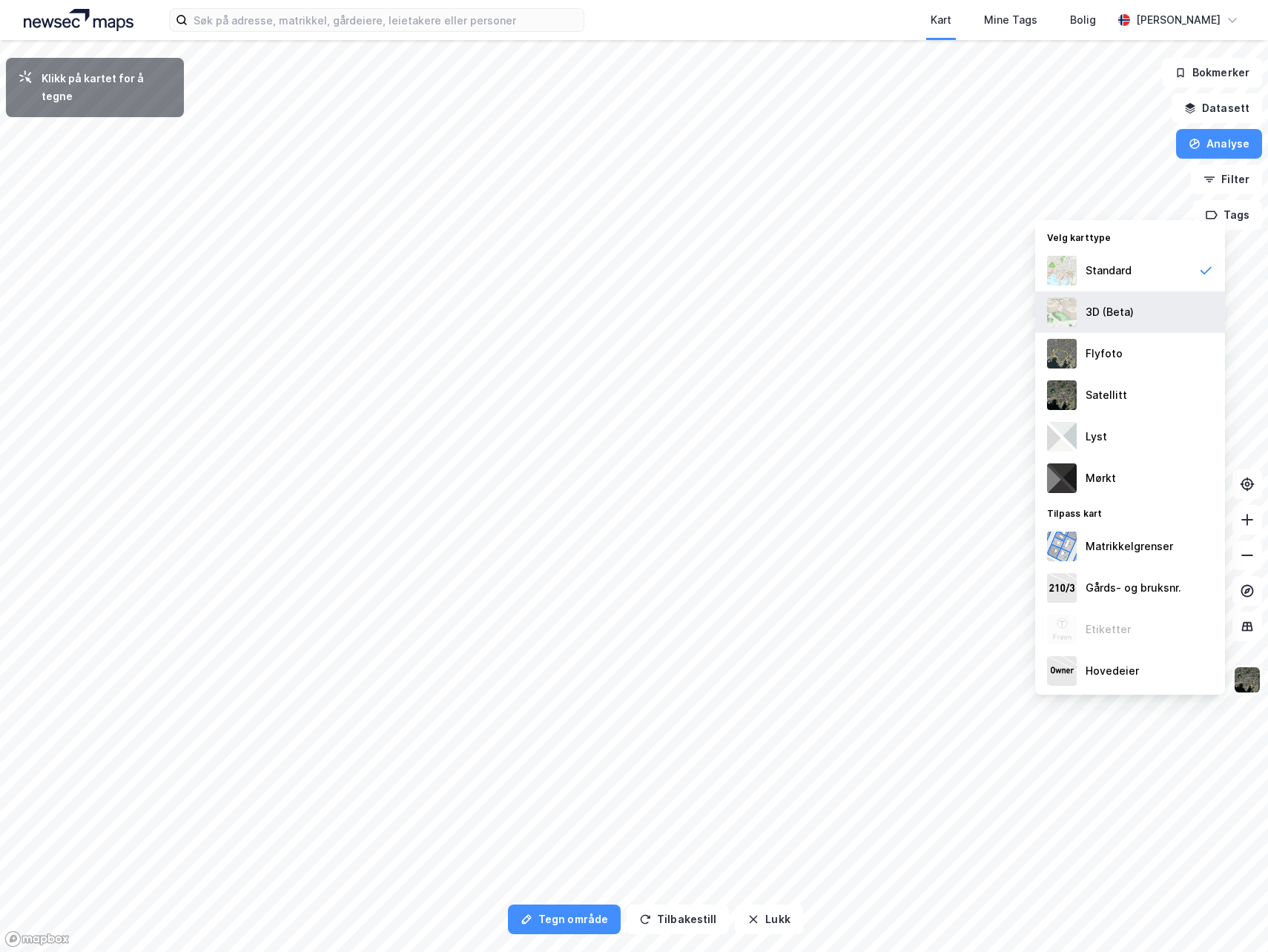
click at [1119, 307] on div "3D (Beta)" at bounding box center [1109, 312] width 48 height 18
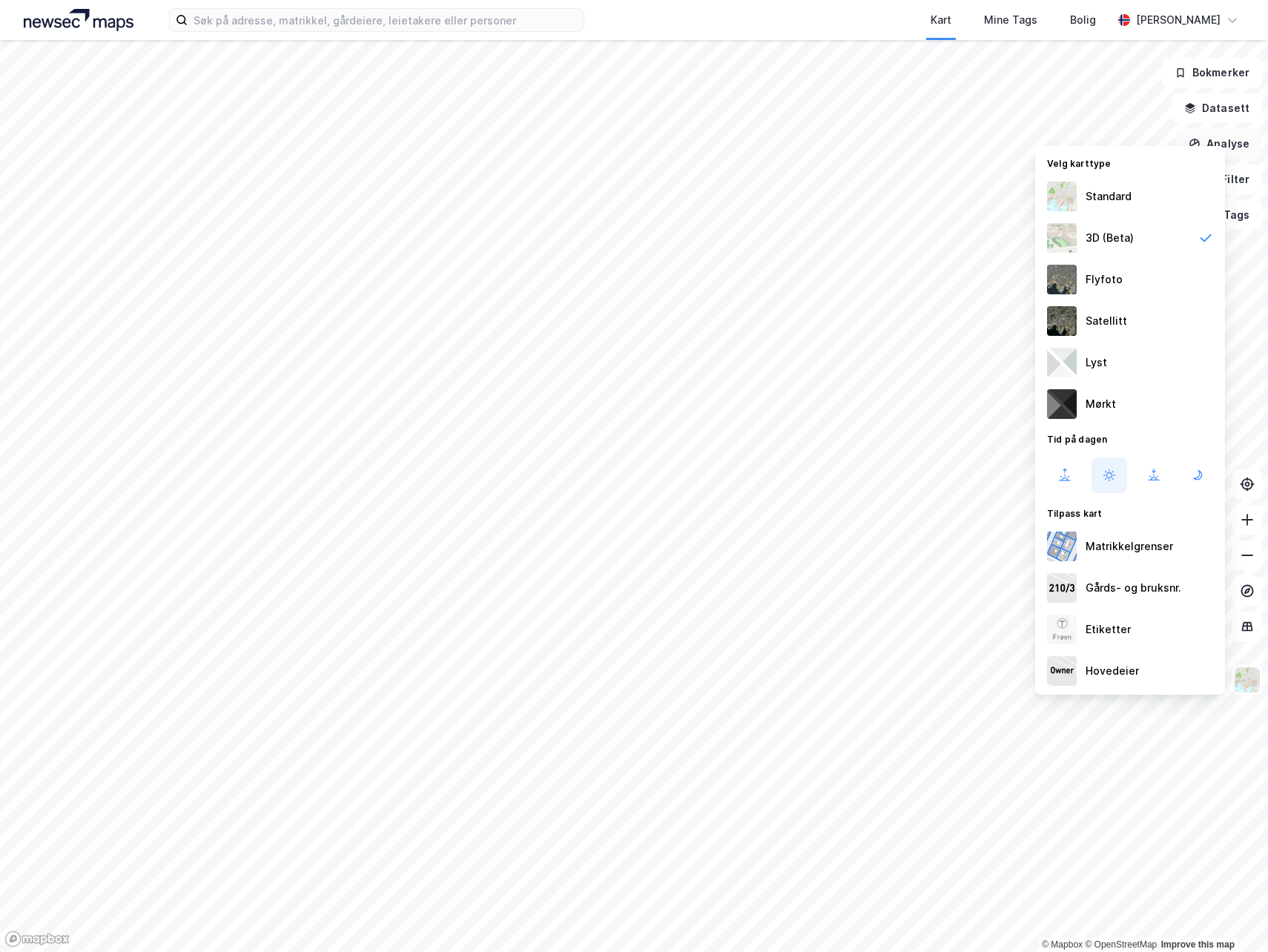
click at [1236, 149] on button "Analyse" at bounding box center [1218, 143] width 86 height 30
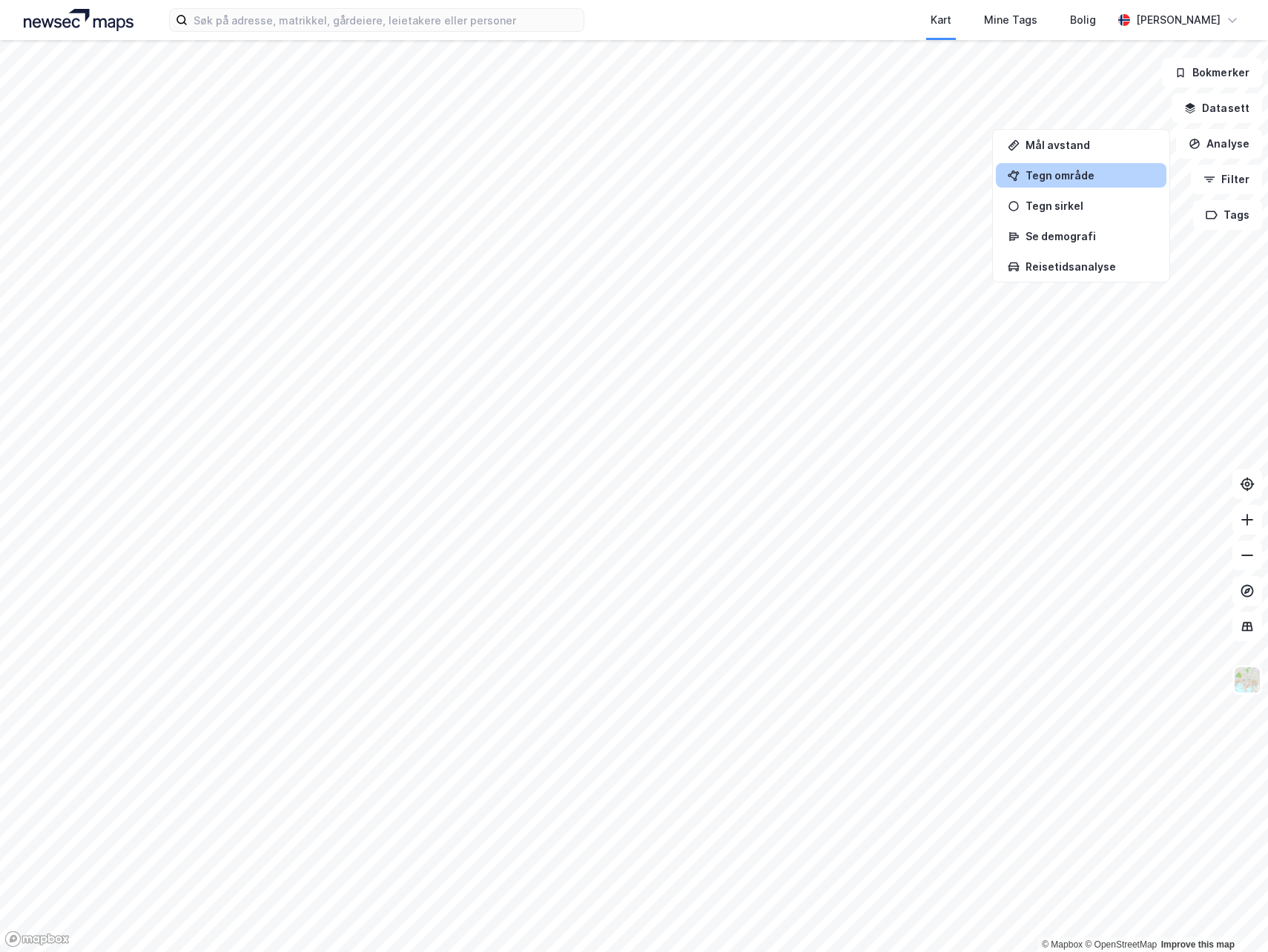
click at [1068, 177] on div "Tegn område" at bounding box center [1090, 175] width 129 height 13
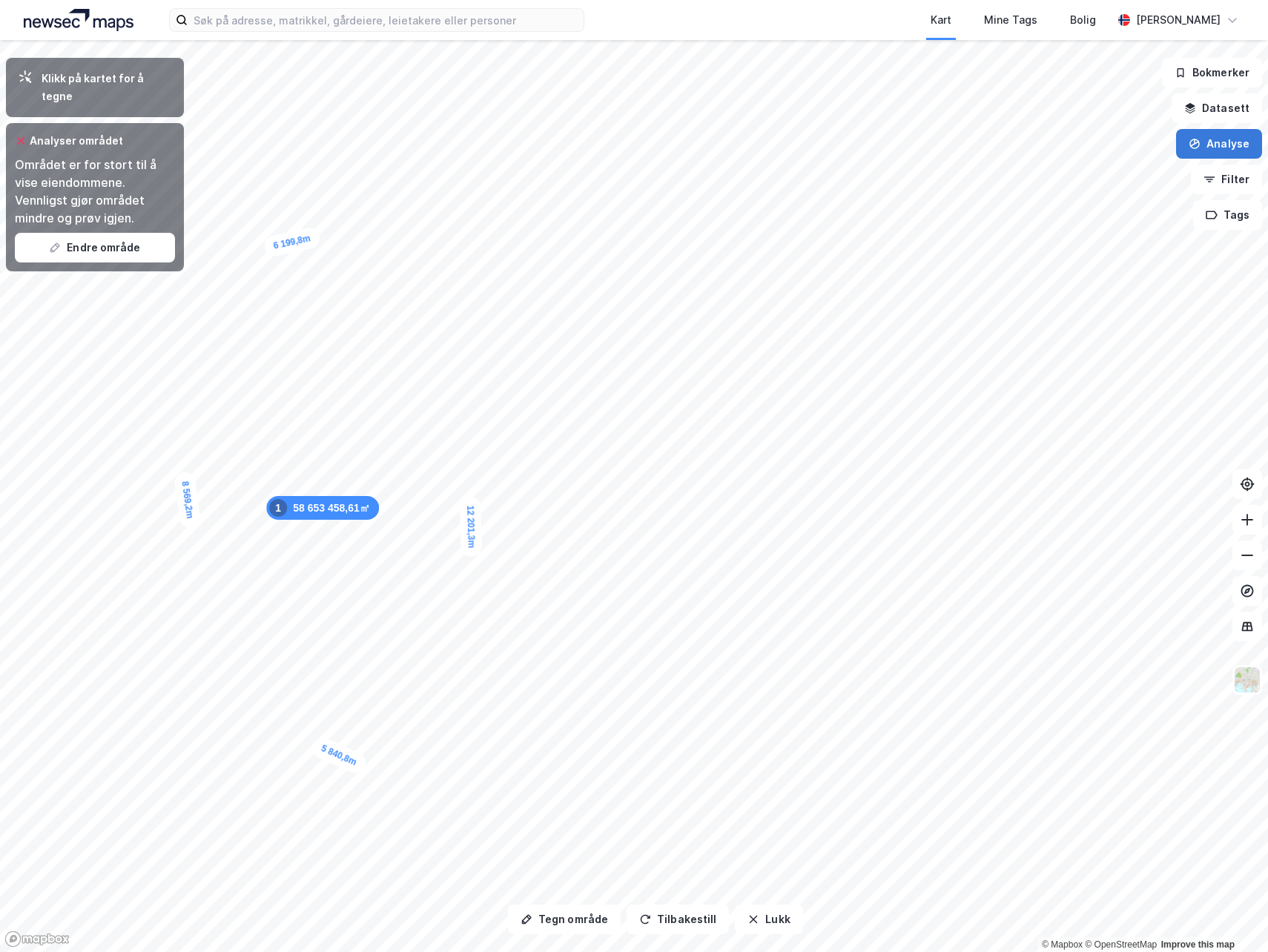
click at [1242, 143] on button "Analyse" at bounding box center [1218, 143] width 86 height 30
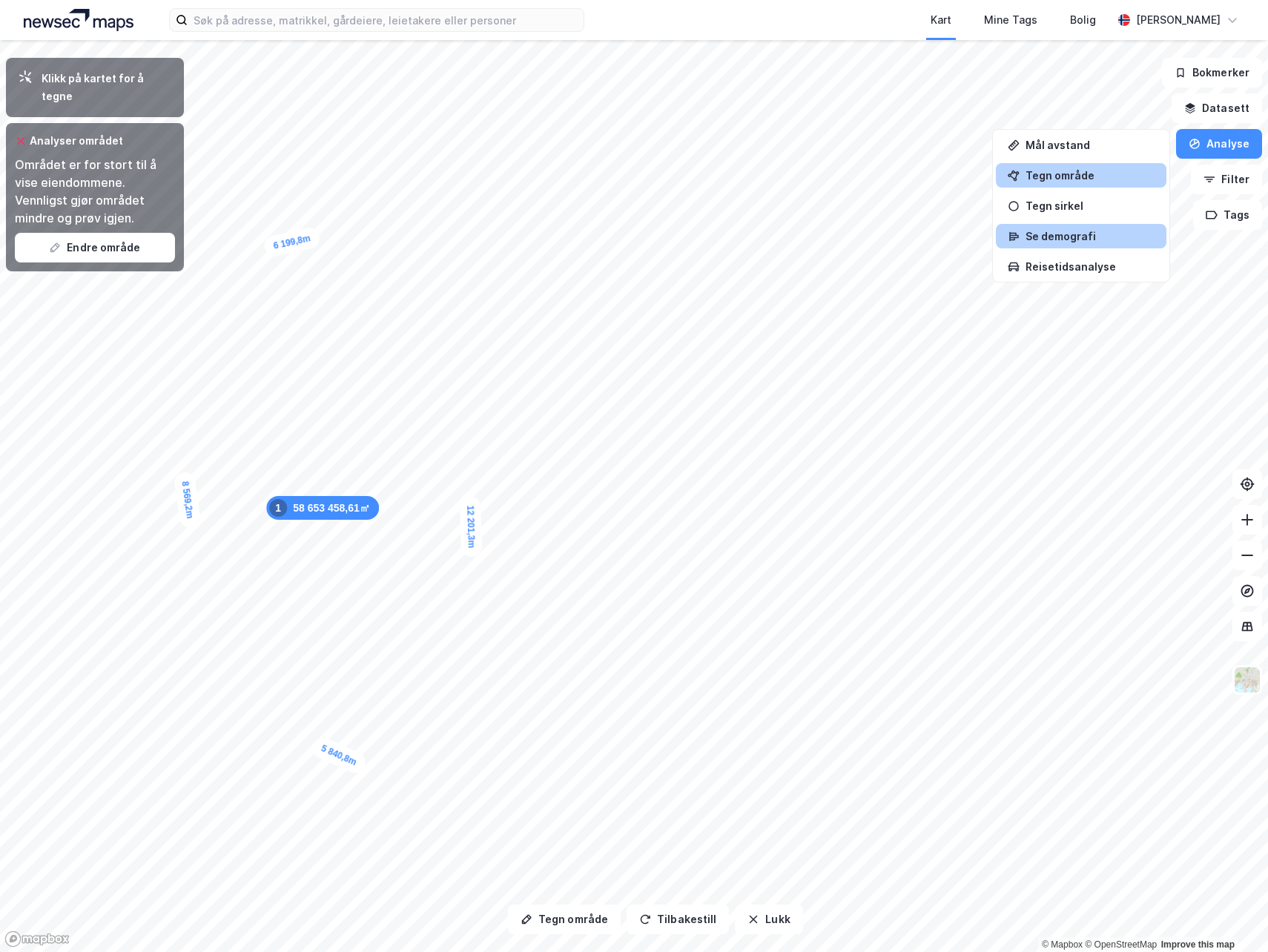
click at [1096, 239] on div "Se demografi" at bounding box center [1090, 236] width 129 height 13
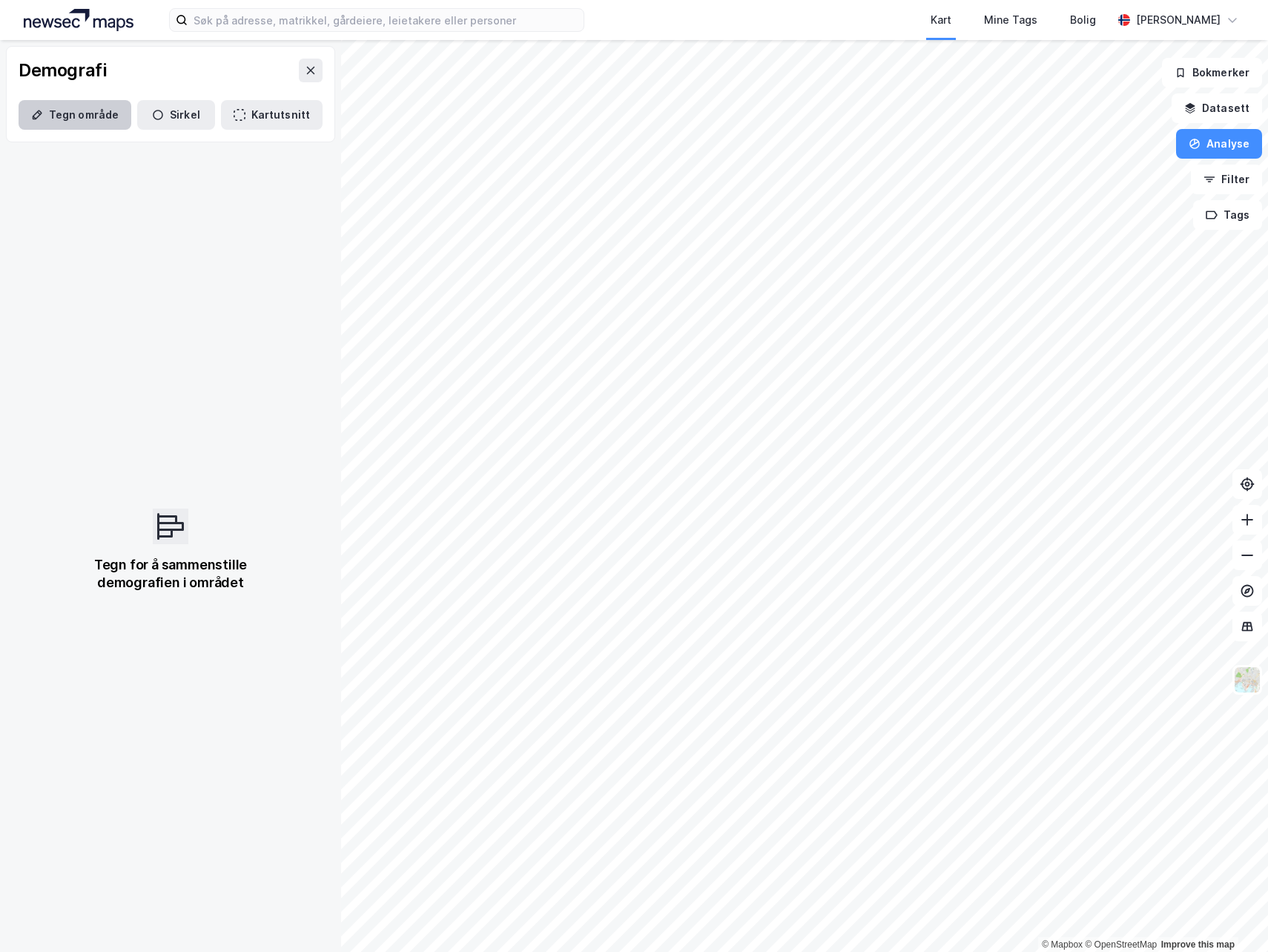
click at [56, 121] on button "Tegn område" at bounding box center [75, 114] width 113 height 30
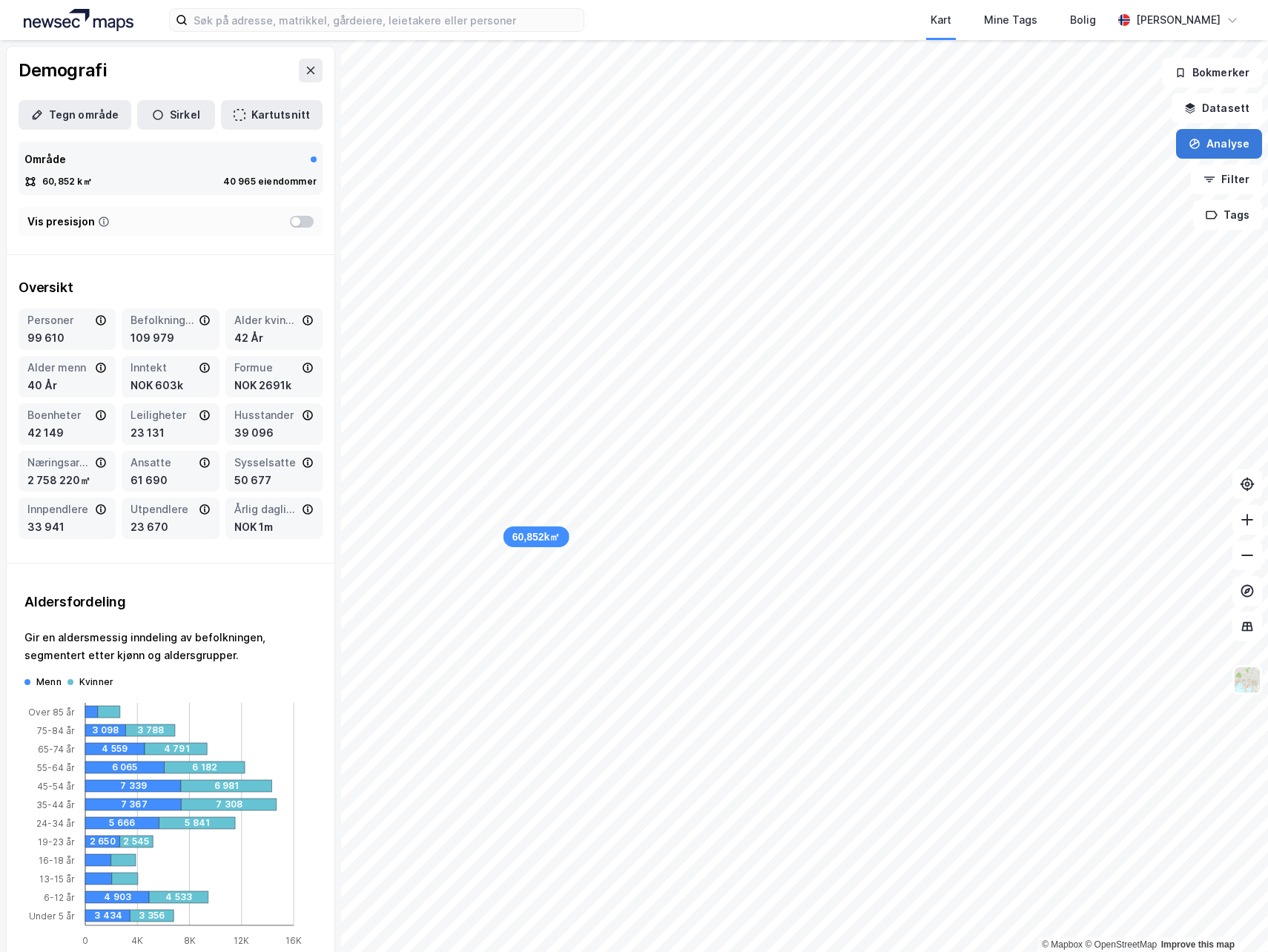
click at [1219, 152] on button "Analyse" at bounding box center [1218, 143] width 86 height 30
click at [1076, 233] on div "Se demografi" at bounding box center [1090, 236] width 129 height 13
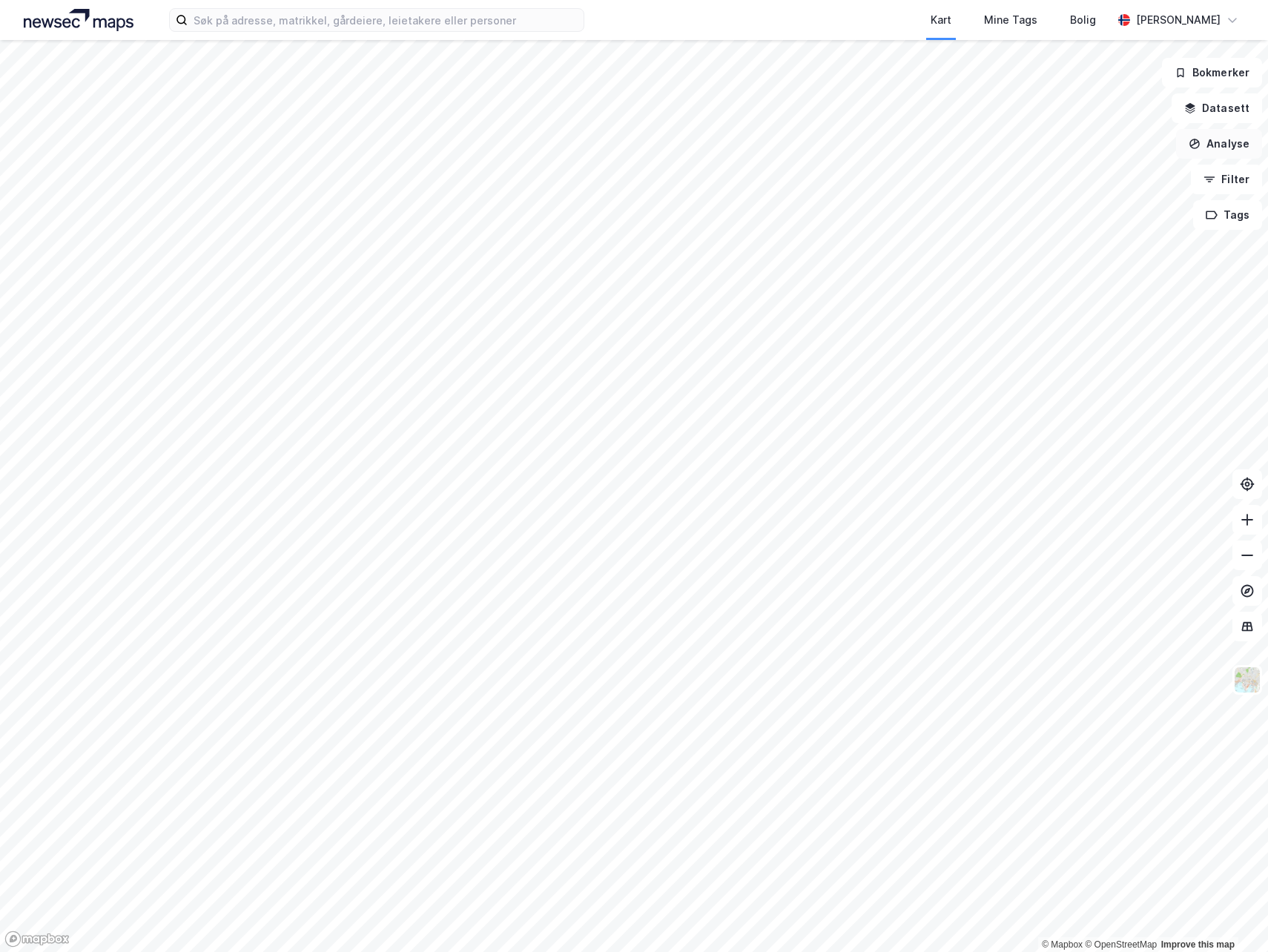
click at [1248, 146] on button "Analyse" at bounding box center [1218, 143] width 86 height 30
click at [1095, 241] on div "Se demografi" at bounding box center [1090, 236] width 129 height 13
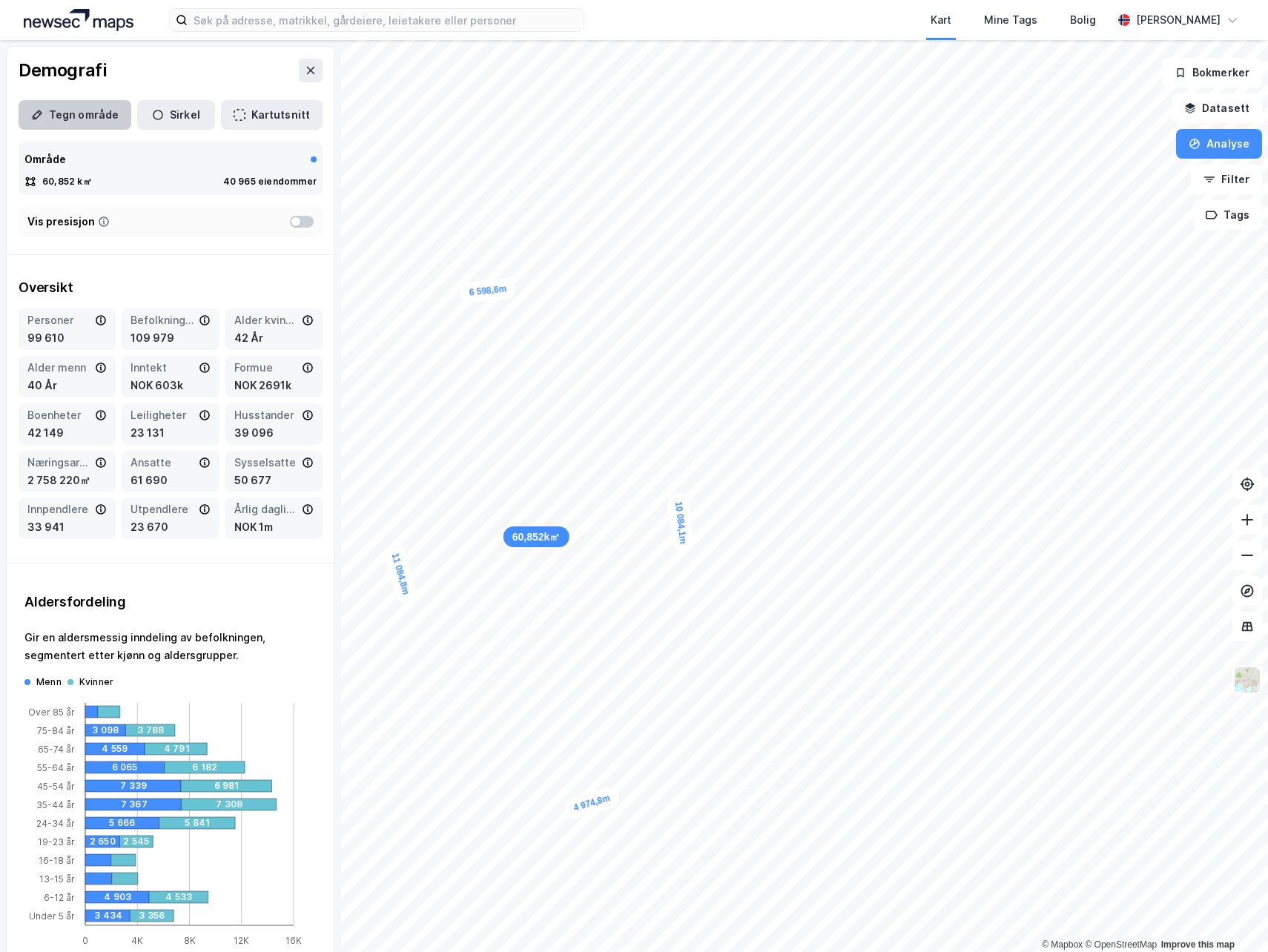
click at [103, 111] on button "Tegn område" at bounding box center [75, 114] width 113 height 30
click at [300, 78] on button at bounding box center [311, 71] width 24 height 24
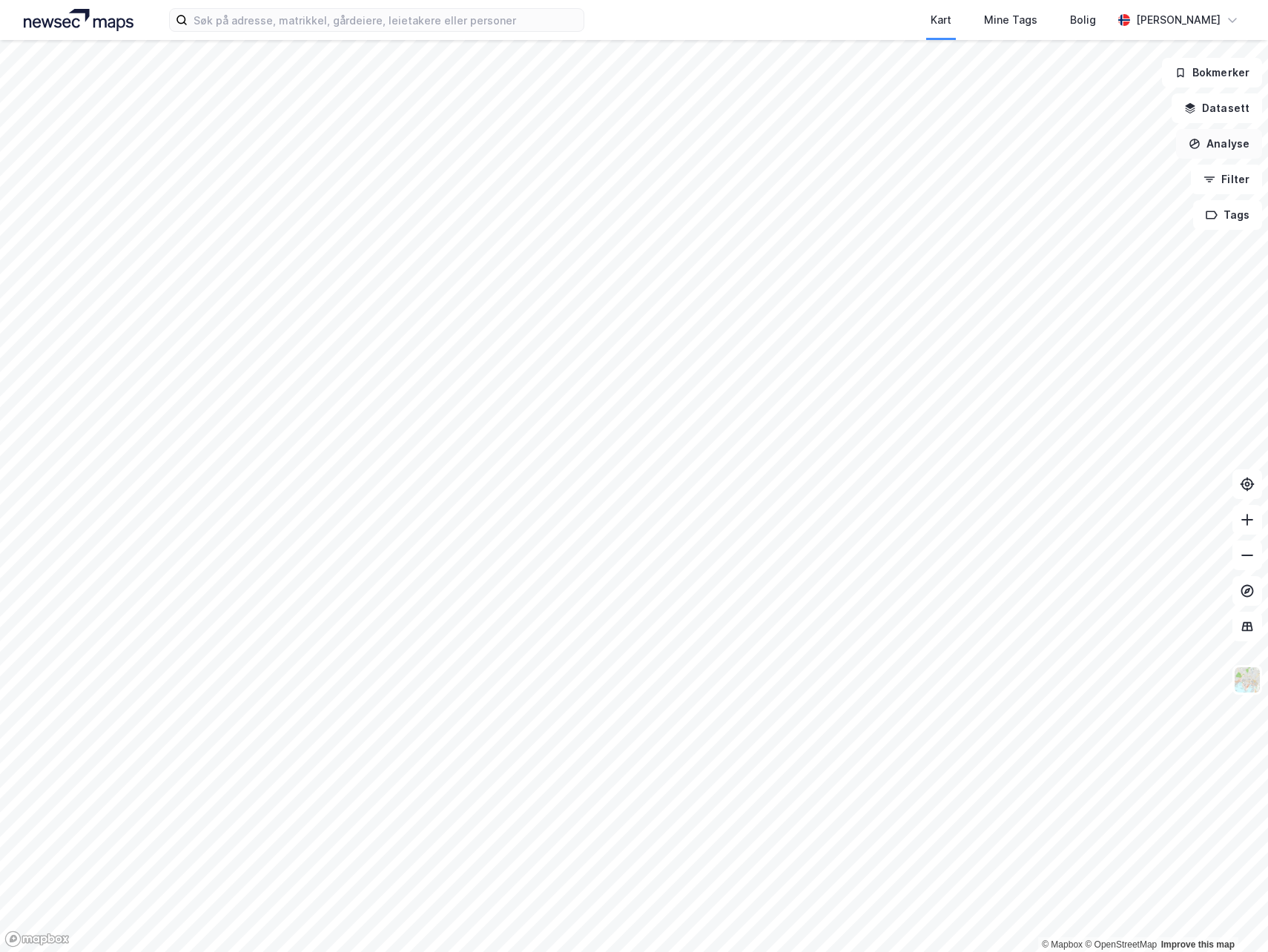
click at [1236, 152] on button "Analyse" at bounding box center [1218, 143] width 86 height 30
click at [1090, 238] on div "Se demografi" at bounding box center [1090, 236] width 129 height 13
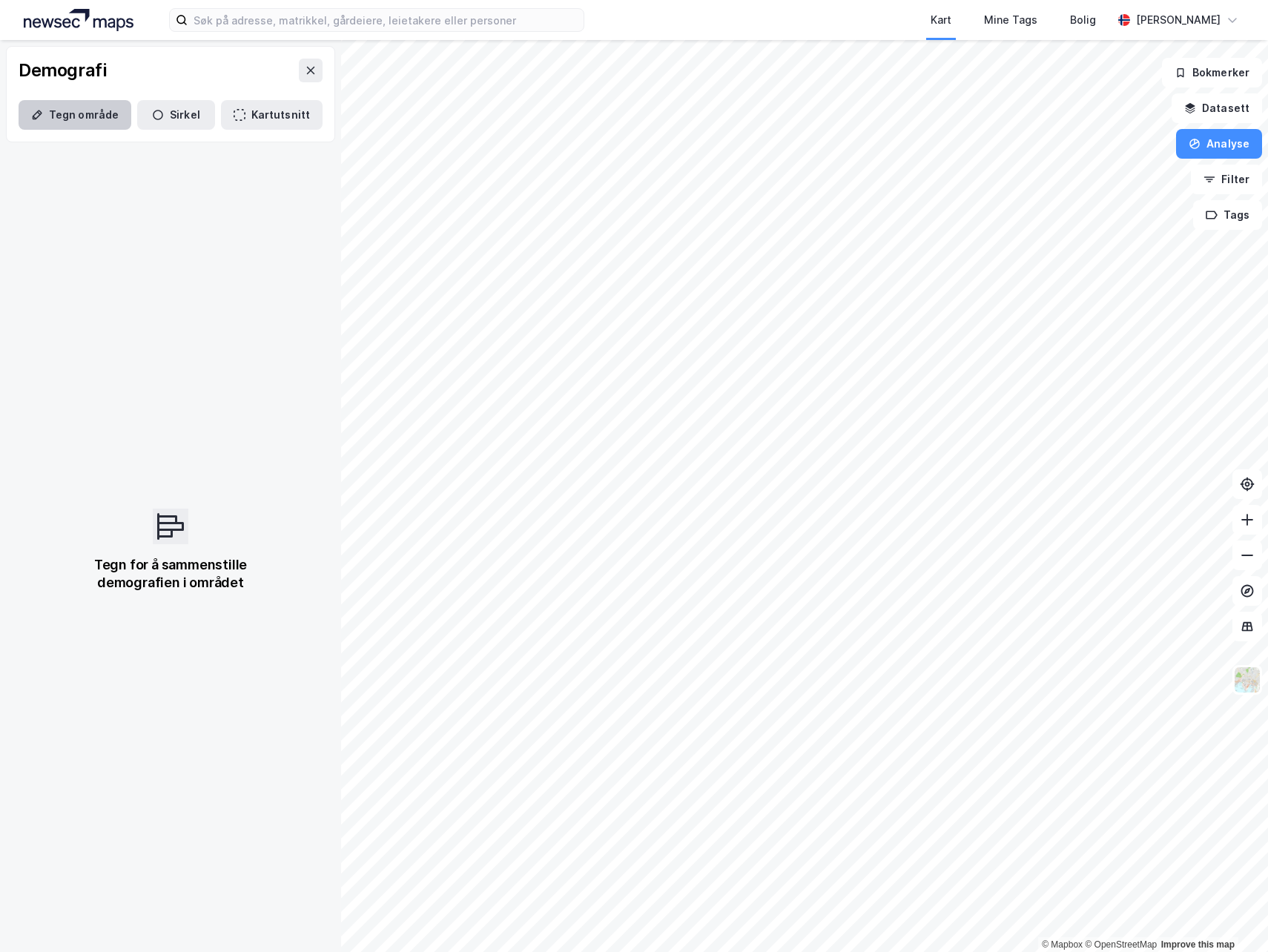
click at [115, 118] on button "Tegn område" at bounding box center [75, 114] width 113 height 30
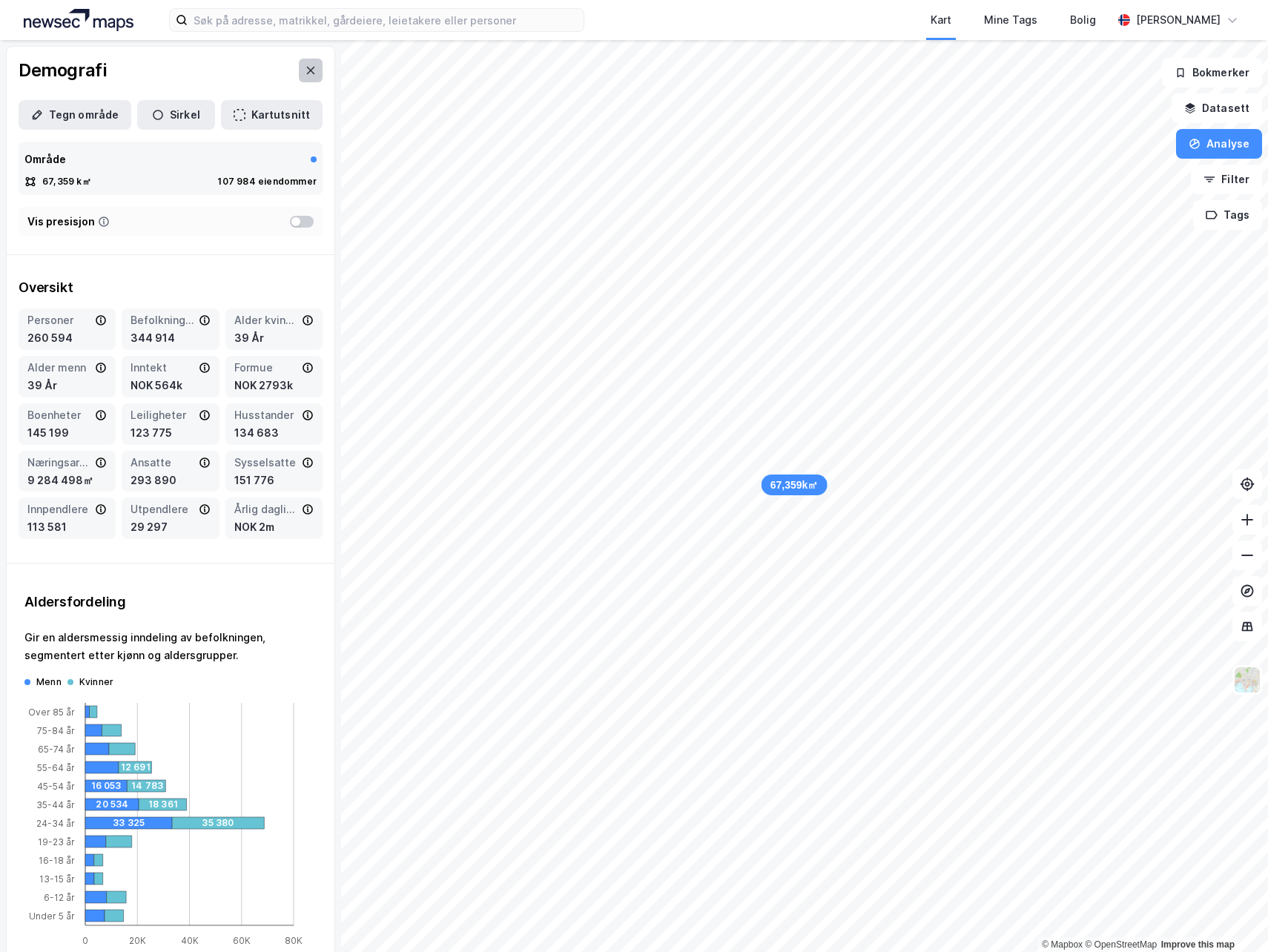
click at [305, 67] on icon at bounding box center [311, 71] width 12 height 12
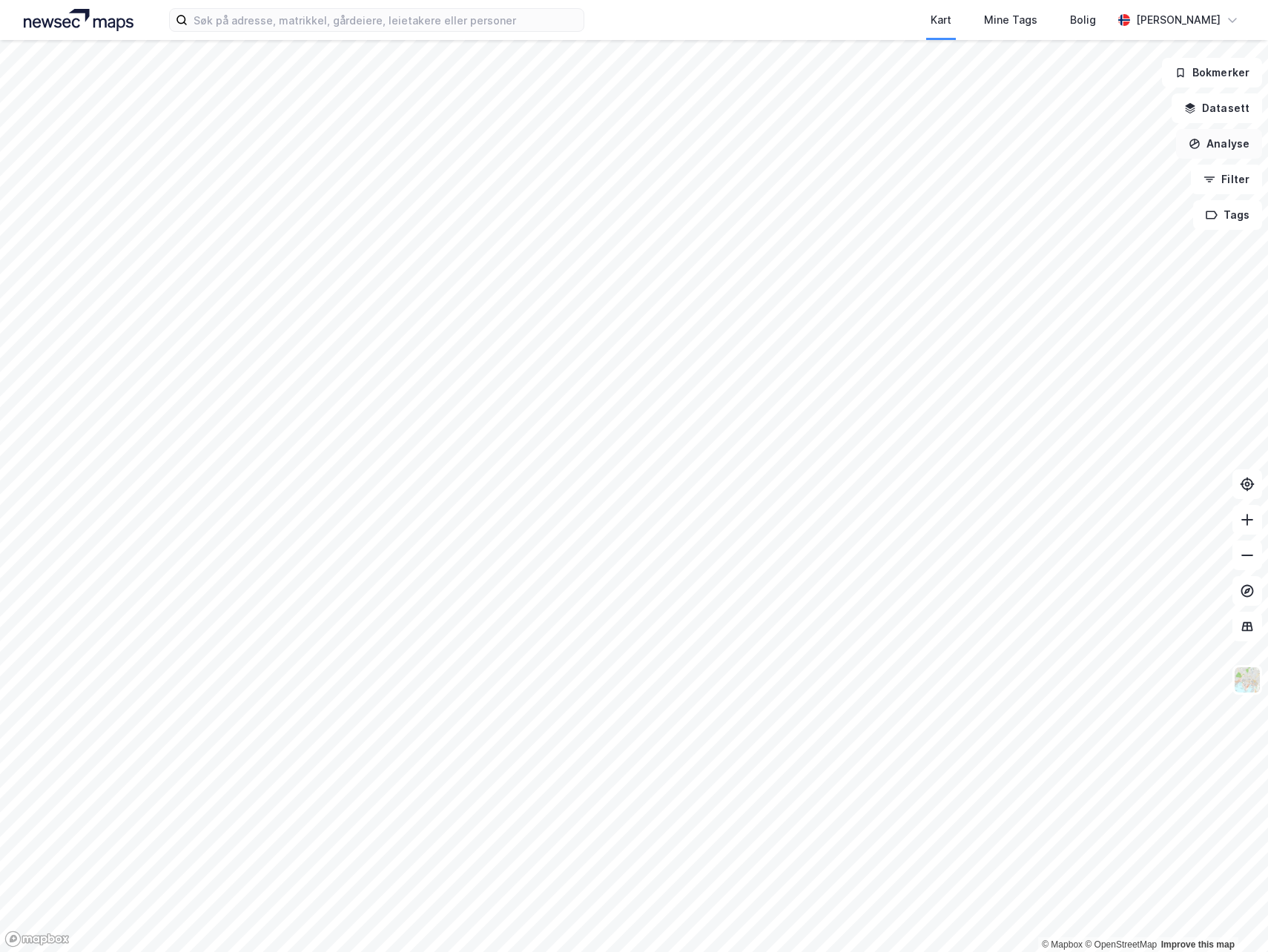
click at [1232, 139] on button "Analyse" at bounding box center [1218, 143] width 86 height 30
click at [1074, 242] on div "Se demografi" at bounding box center [1090, 236] width 129 height 13
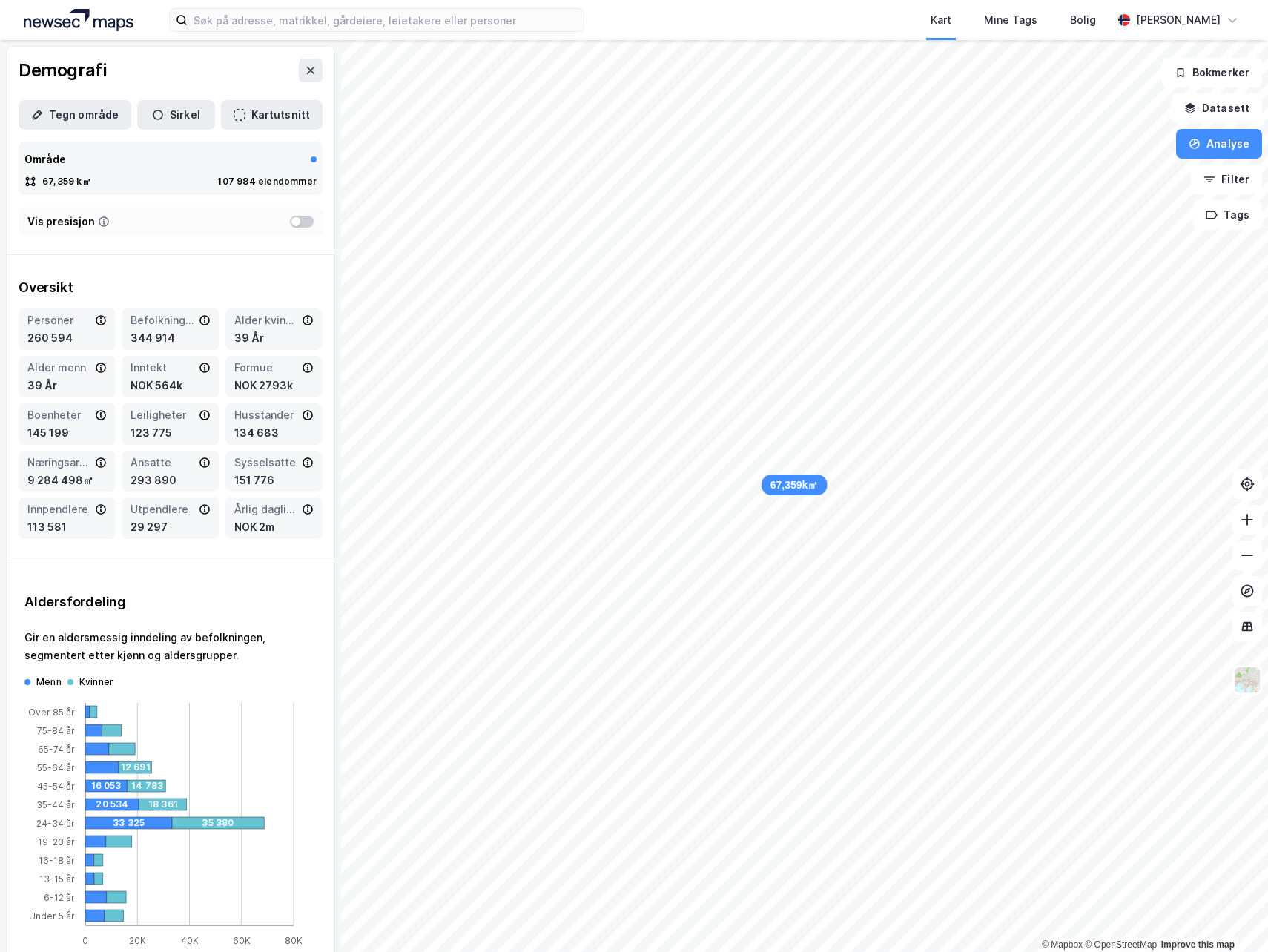
drag, startPoint x: 45, startPoint y: 120, endPoint x: 87, endPoint y: 151, distance: 52.2
click at [46, 120] on button "Tegn område" at bounding box center [75, 114] width 113 height 30
click at [293, 166] on button at bounding box center [305, 160] width 24 height 24
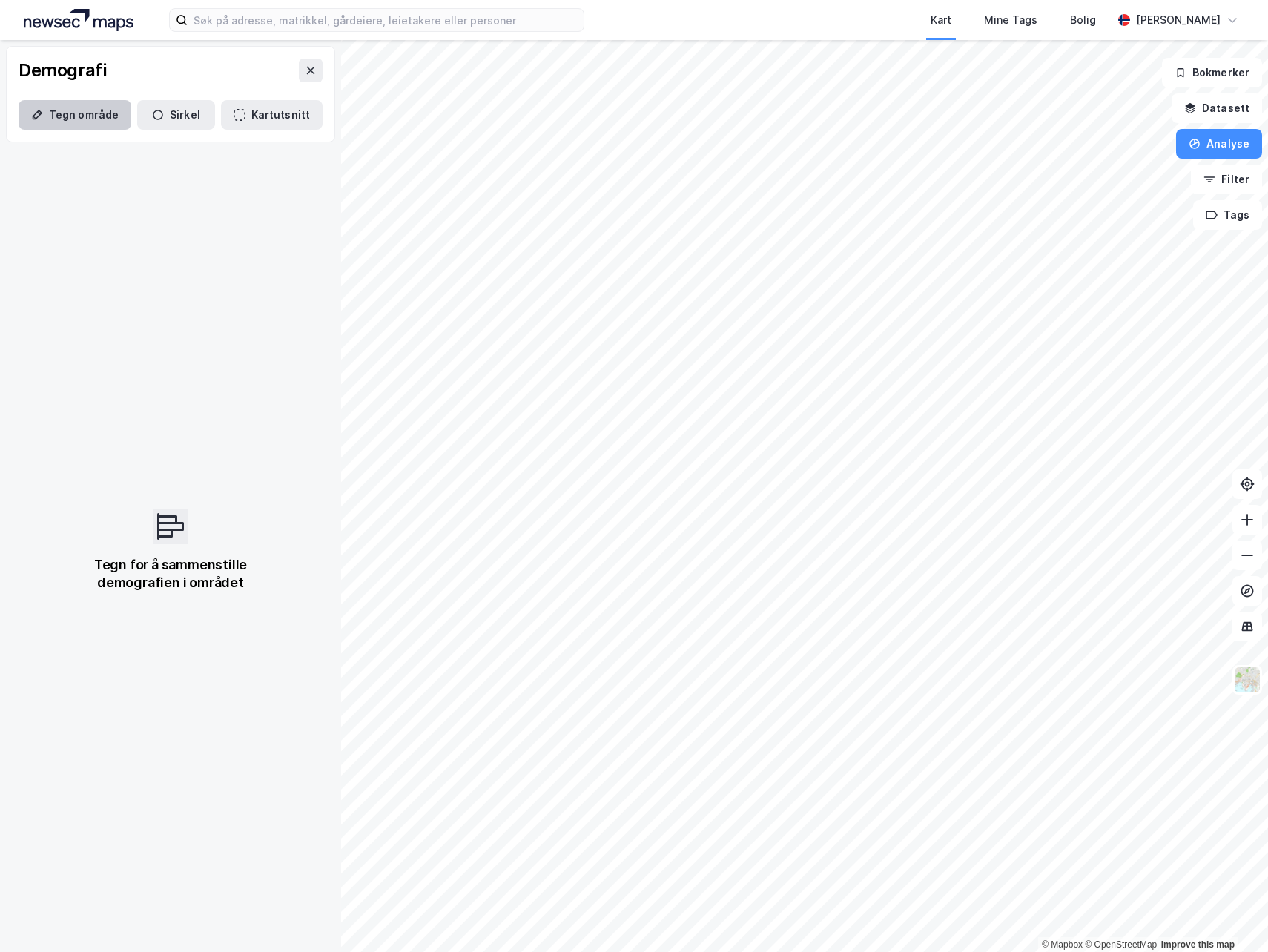
click at [83, 116] on button "Tegn område" at bounding box center [75, 114] width 113 height 30
click at [1226, 146] on button "Analyse" at bounding box center [1218, 143] width 86 height 30
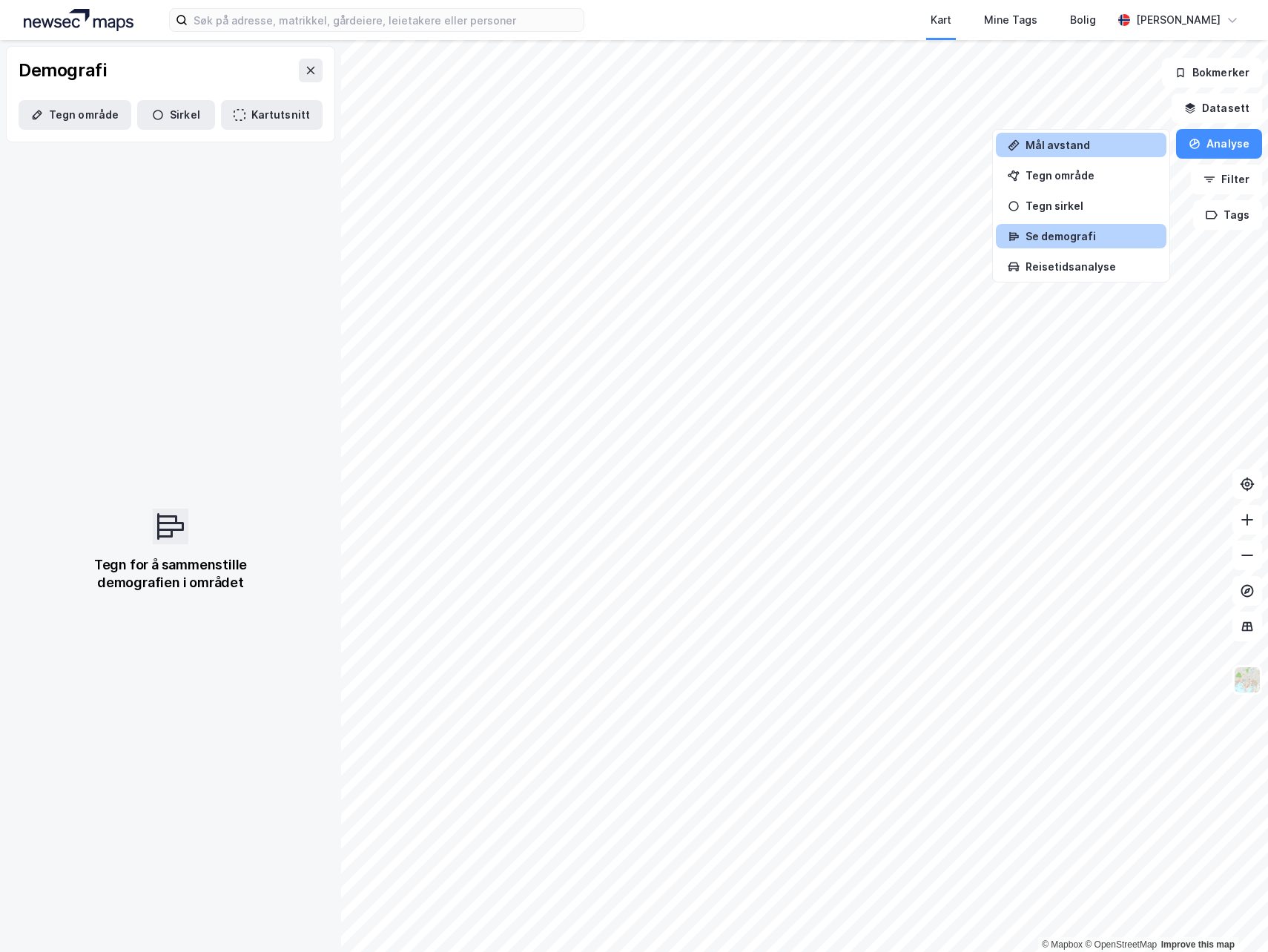
click at [1090, 143] on div "Mål avstand" at bounding box center [1090, 144] width 129 height 13
